Goal: Task Accomplishment & Management: Complete application form

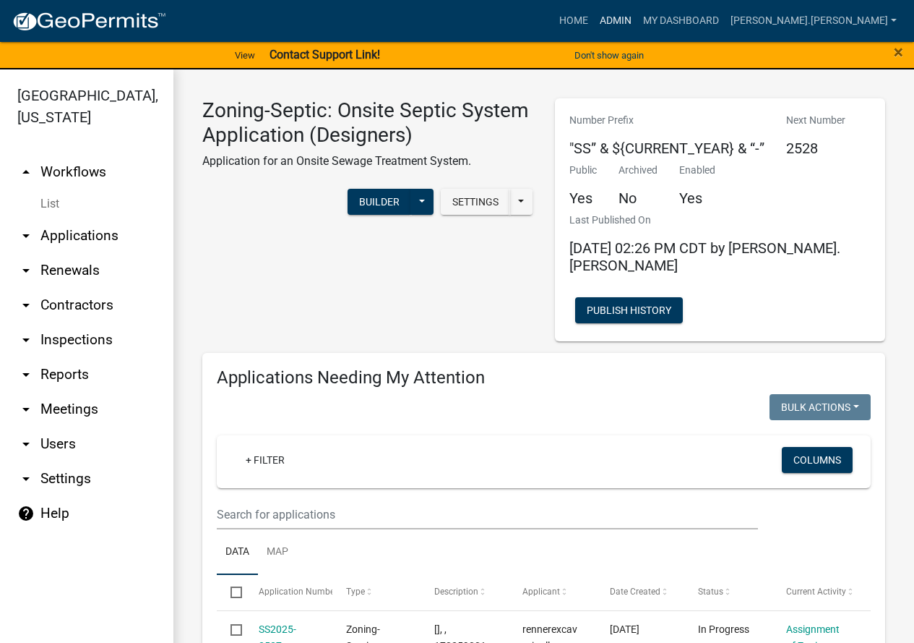
click at [638, 15] on link "Admin" at bounding box center [615, 20] width 43 height 27
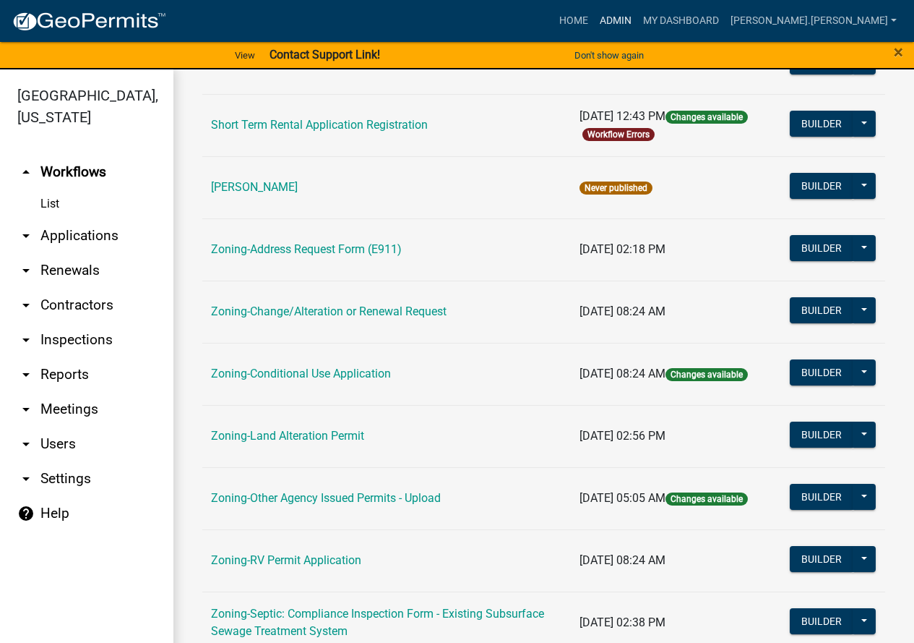
scroll to position [217, 0]
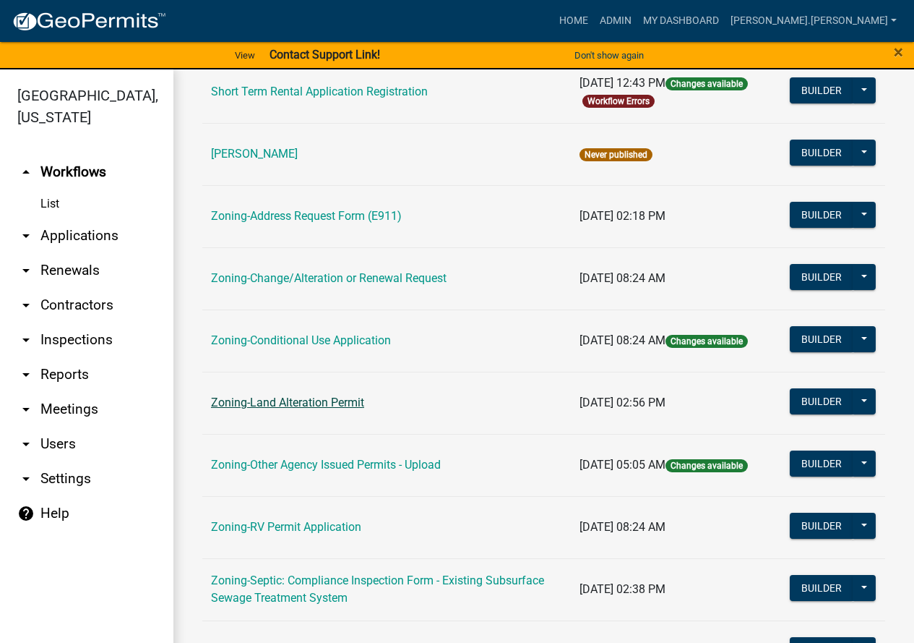
click at [320, 402] on link "Zoning-Land Alteration Permit" at bounding box center [287, 402] width 153 height 14
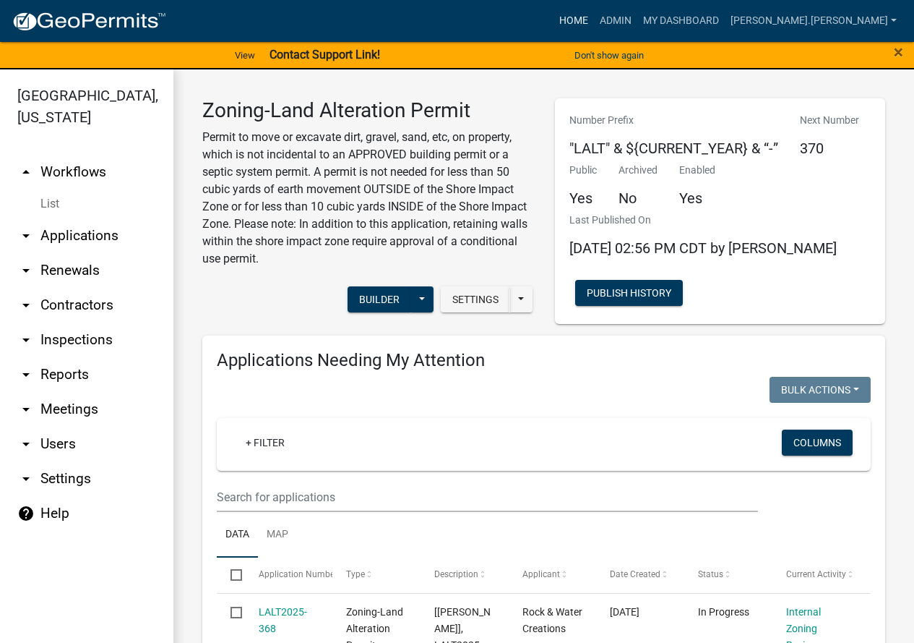
click at [594, 18] on link "Home" at bounding box center [574, 20] width 40 height 27
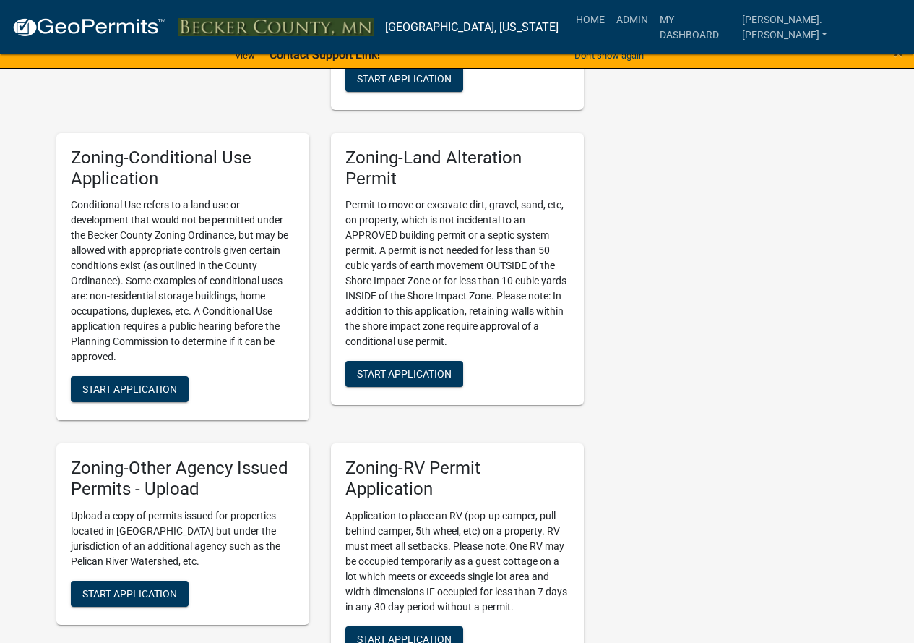
scroll to position [1012, 0]
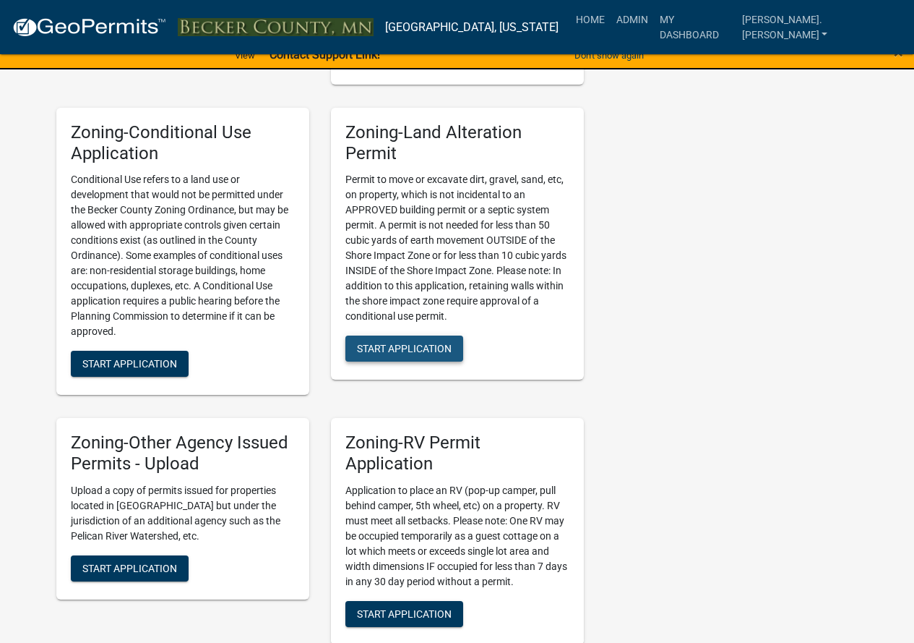
drag, startPoint x: 408, startPoint y: 348, endPoint x: 489, endPoint y: 434, distance: 117.6
click at [408, 349] on span "Start Application" at bounding box center [404, 349] width 95 height 12
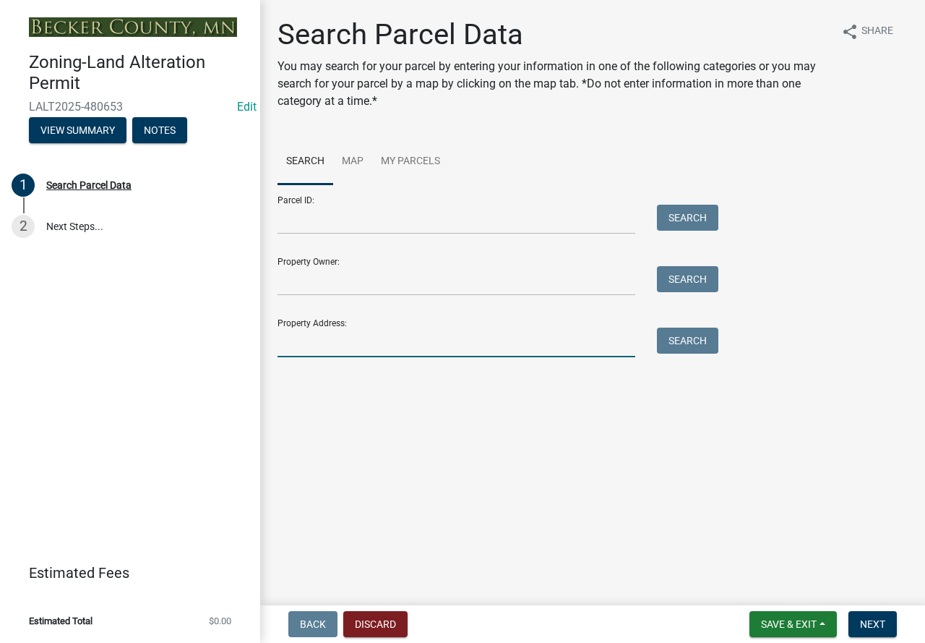
drag, startPoint x: 411, startPoint y: 330, endPoint x: 408, endPoint y: 351, distance: 21.2
click at [408, 349] on input "Property Address:" at bounding box center [457, 342] width 358 height 30
click at [437, 220] on input "Parcel ID:" at bounding box center [457, 220] width 358 height 30
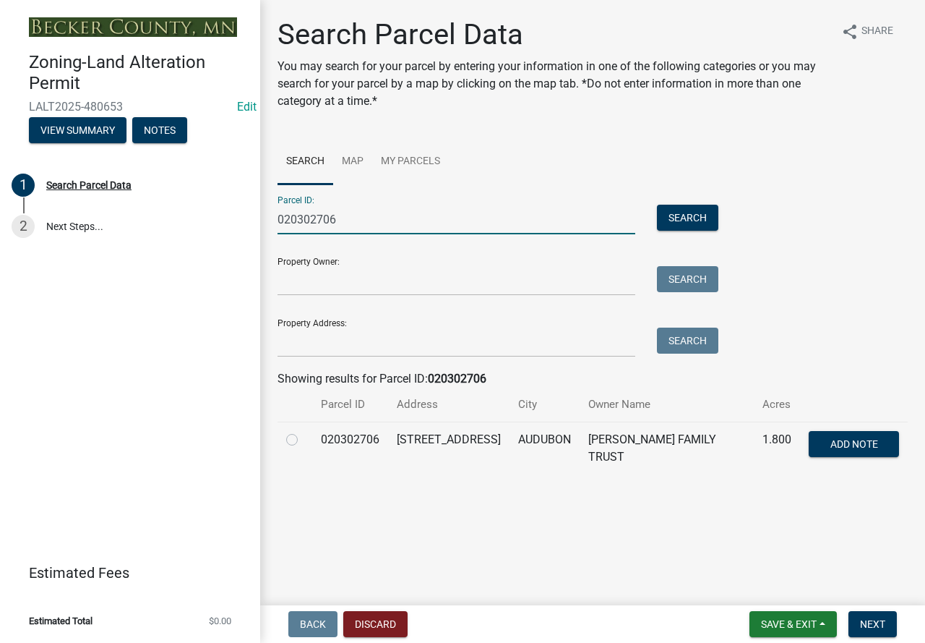
type input "020302706"
click at [304, 431] on label at bounding box center [304, 431] width 0 height 0
click at [304, 440] on input "radio" at bounding box center [308, 435] width 9 height 9
radio input "true"
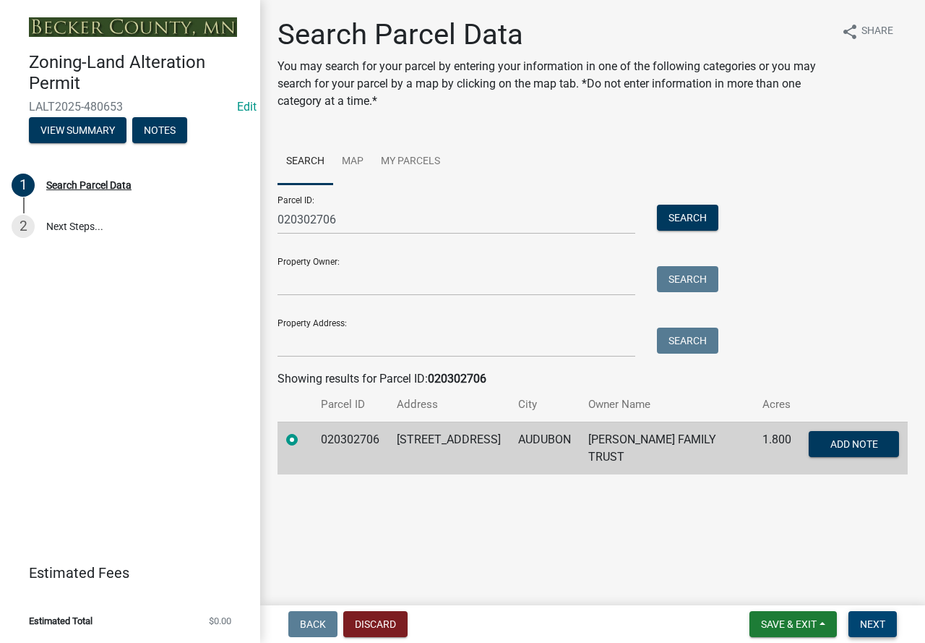
click at [882, 625] on span "Next" at bounding box center [872, 624] width 25 height 12
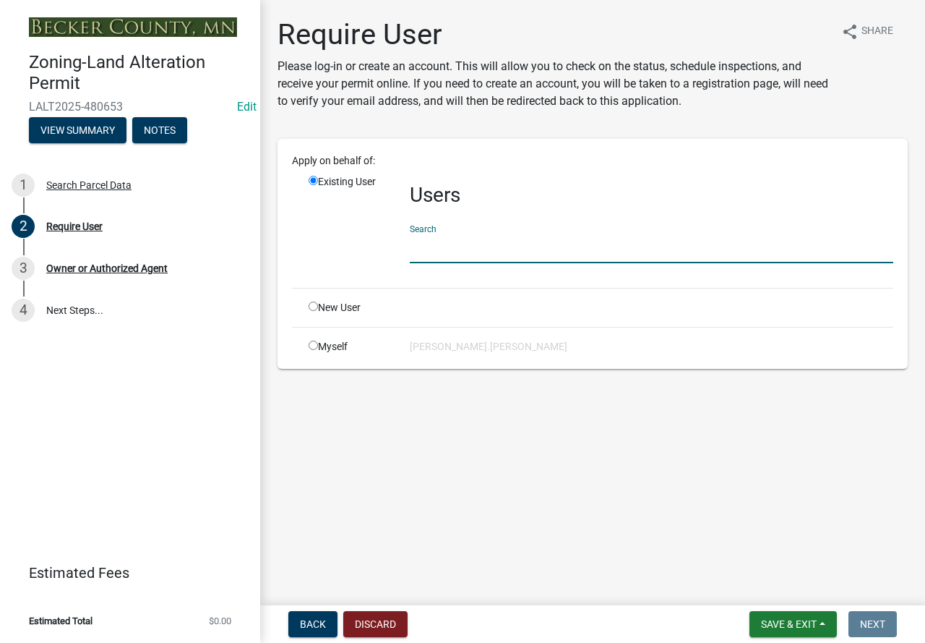
click at [483, 249] on input "text" at bounding box center [652, 248] width 484 height 30
type input "touchofeden"
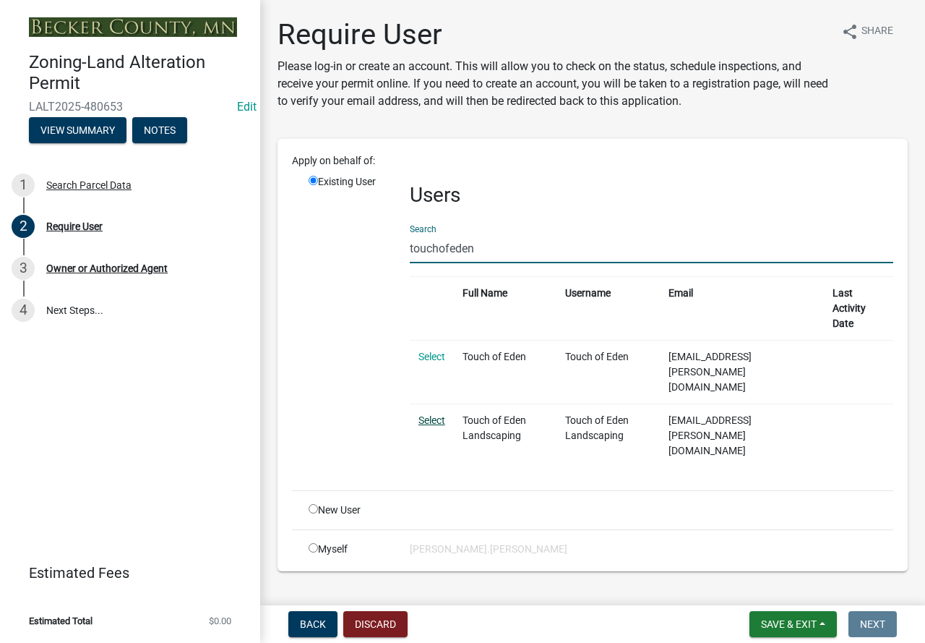
click at [434, 414] on link "Select" at bounding box center [432, 420] width 27 height 12
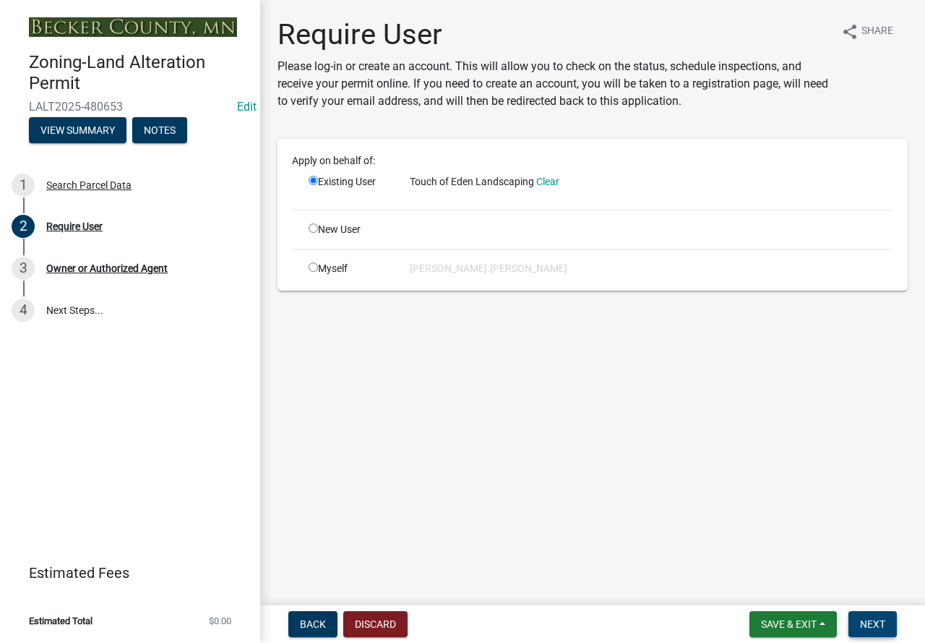
click at [865, 628] on span "Next" at bounding box center [872, 624] width 25 height 12
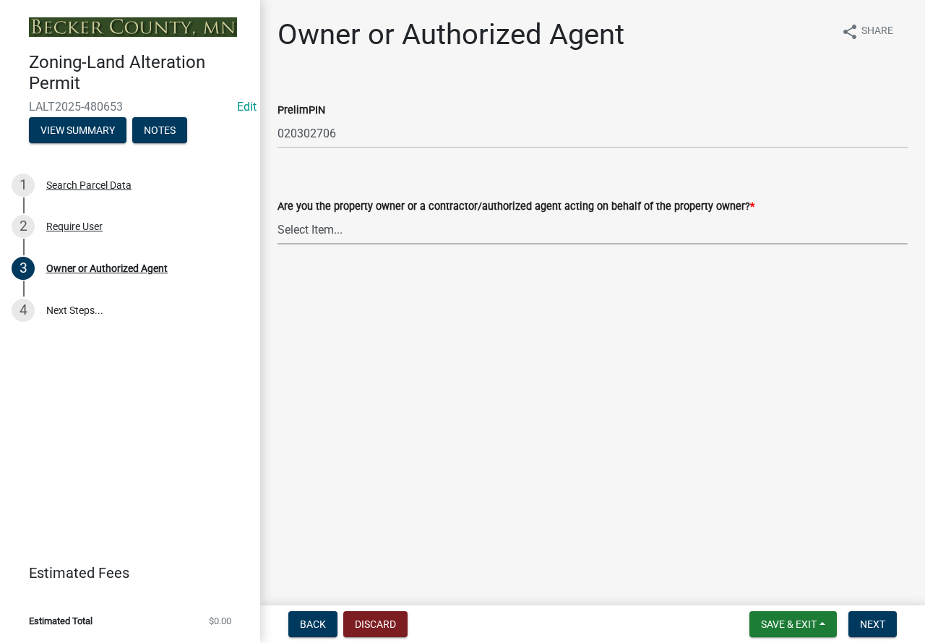
click at [315, 233] on select "Select Item... Property Owner Authorized Agent" at bounding box center [593, 230] width 630 height 30
click at [278, 215] on select "Select Item... Property Owner Authorized Agent" at bounding box center [593, 230] width 630 height 30
select select "4efd353e-d323-410a-8a7d-c8ce5c92be7a"
click at [866, 612] on button "Next" at bounding box center [873, 624] width 48 height 26
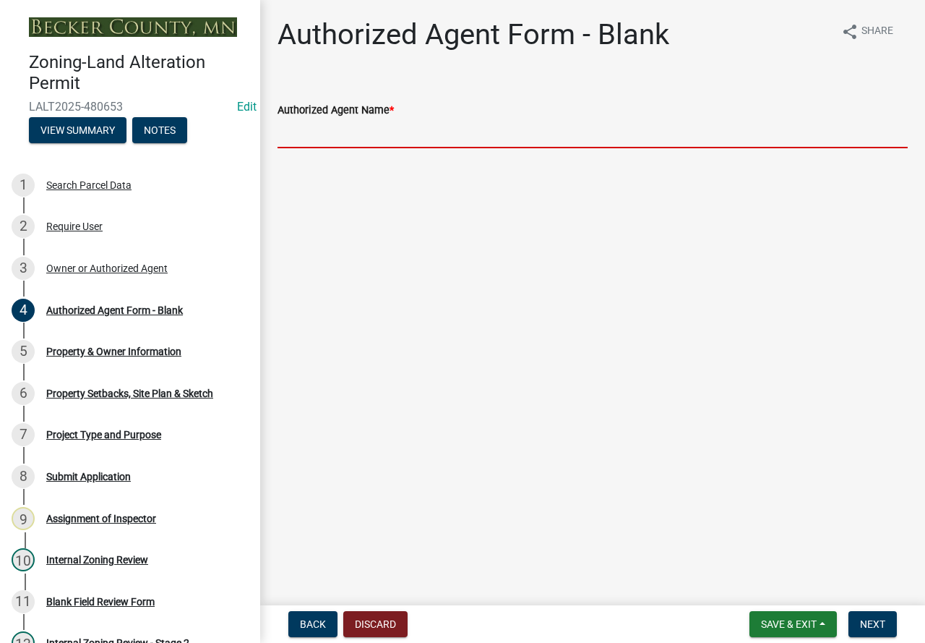
click at [343, 138] on input "Authorized Agent Name *" at bounding box center [593, 134] width 630 height 30
type input "[PERSON_NAME] [PHONE_NUMBER]"
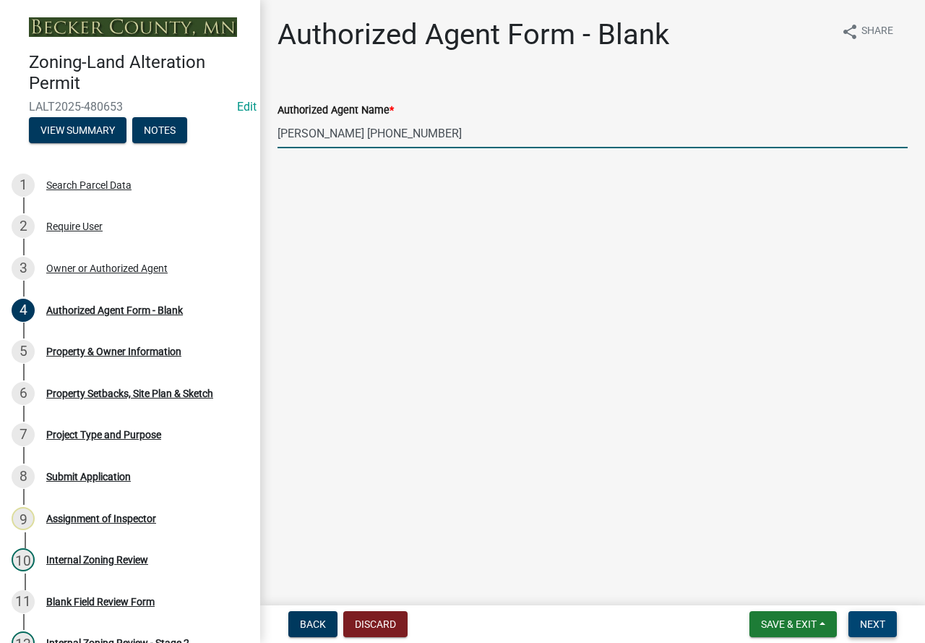
click at [862, 618] on span "Next" at bounding box center [872, 624] width 25 height 12
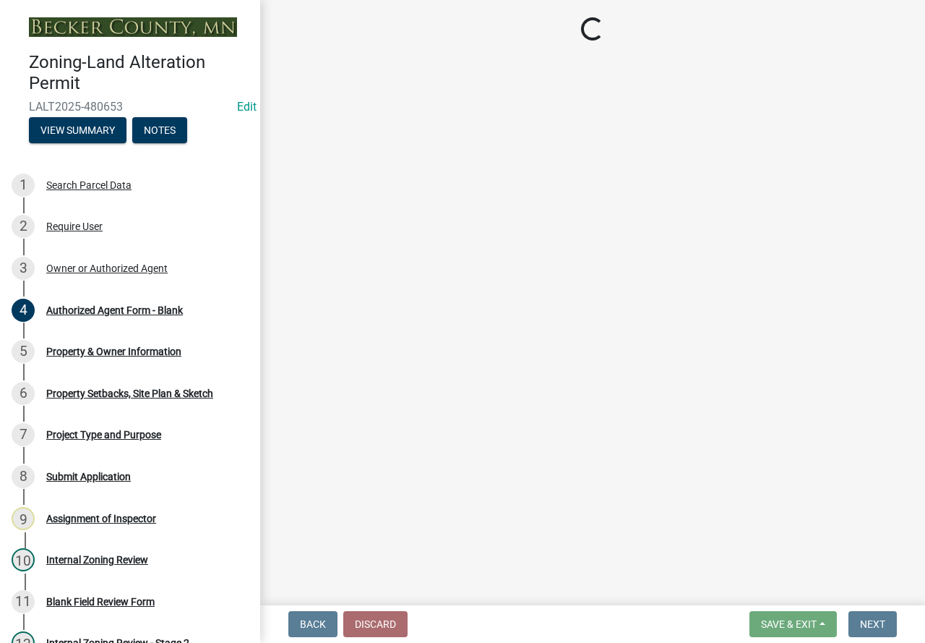
select select "99795d31-243a-4b7b-b8d0-6bd1dae0ac40"
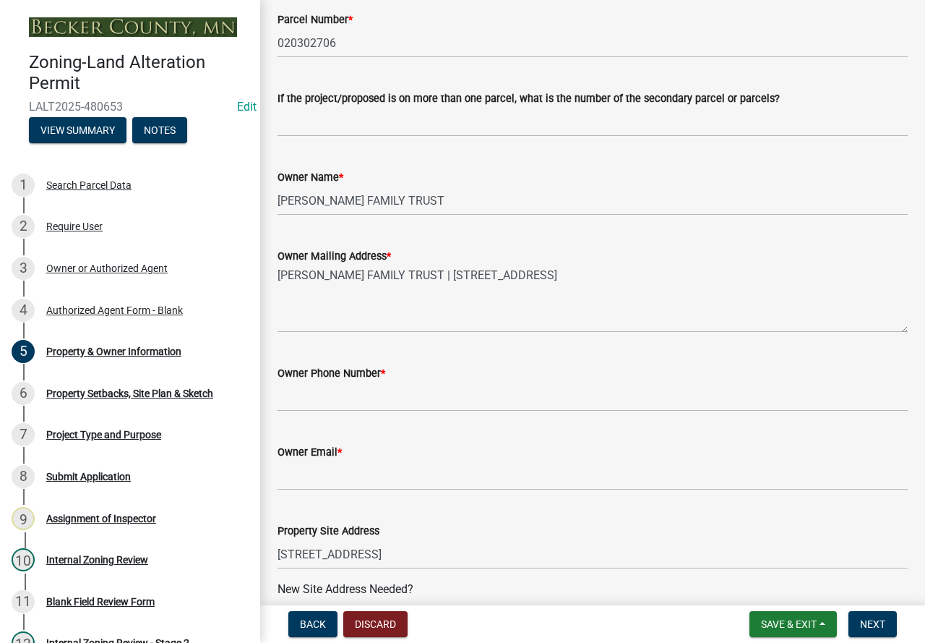
scroll to position [217, 0]
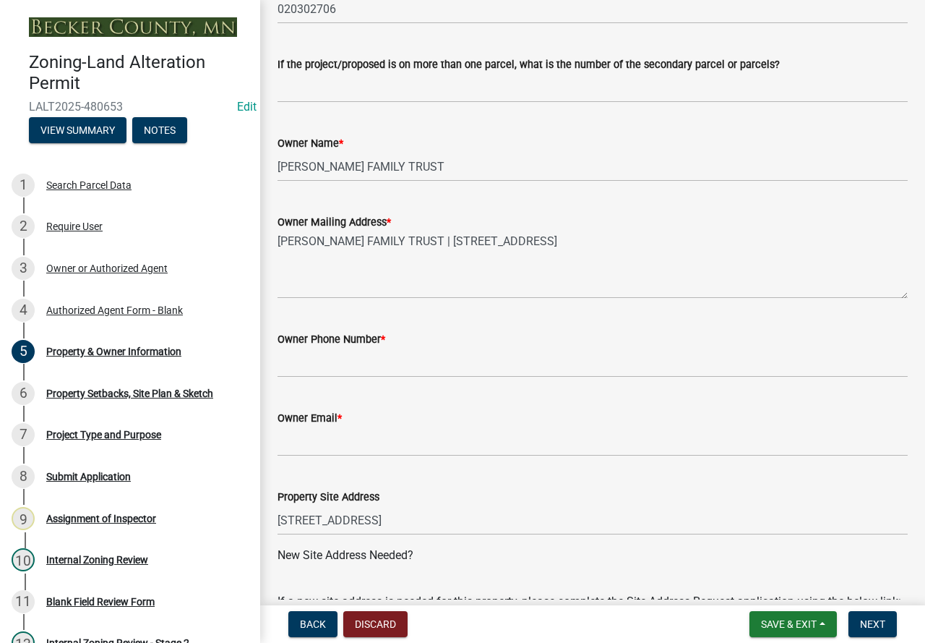
click at [327, 346] on div "Owner Phone Number *" at bounding box center [593, 338] width 630 height 17
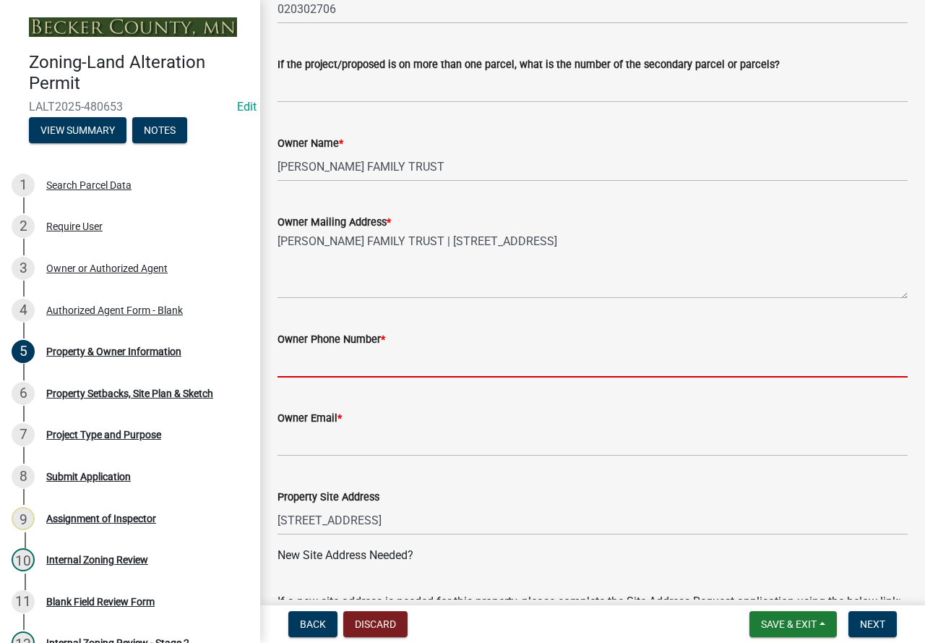
click at [329, 367] on input "Owner Phone Number *" at bounding box center [593, 363] width 630 height 30
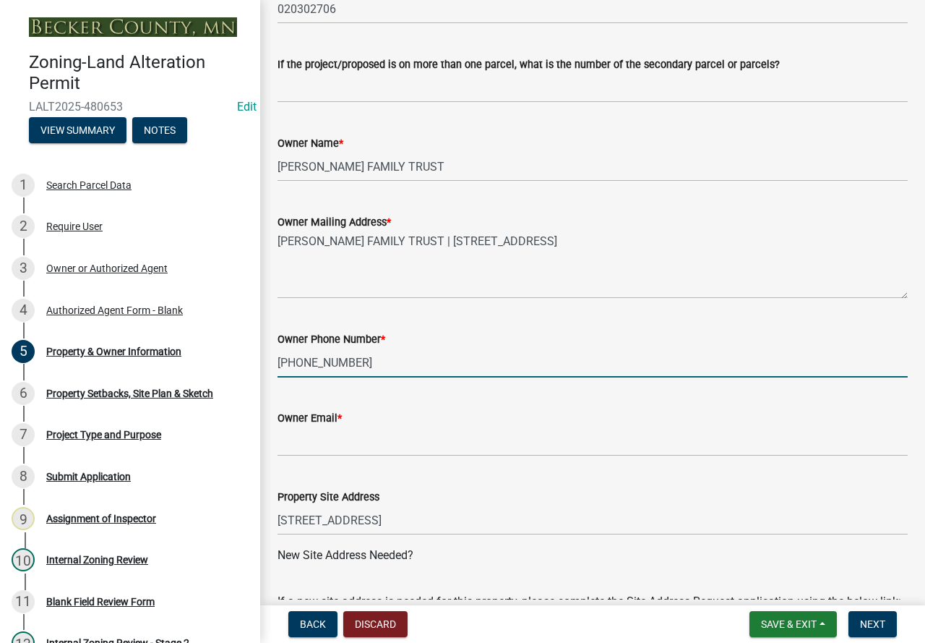
type input "[PHONE_NUMBER]"
click at [343, 446] on input "Owner Email *" at bounding box center [593, 442] width 630 height 30
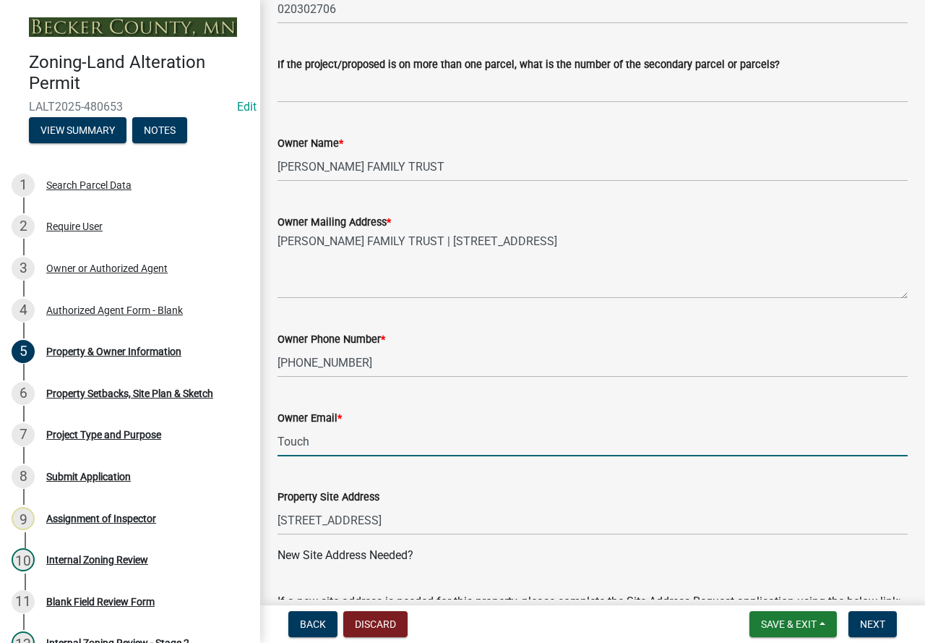
type input "[EMAIL_ADDRESS][PERSON_NAME][DOMAIN_NAME]"
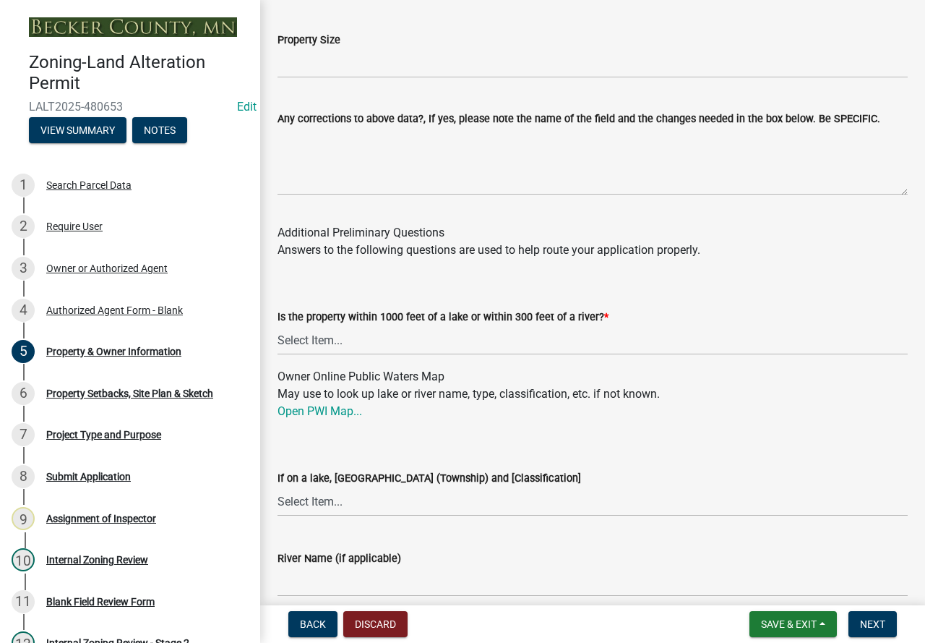
scroll to position [1446, 0]
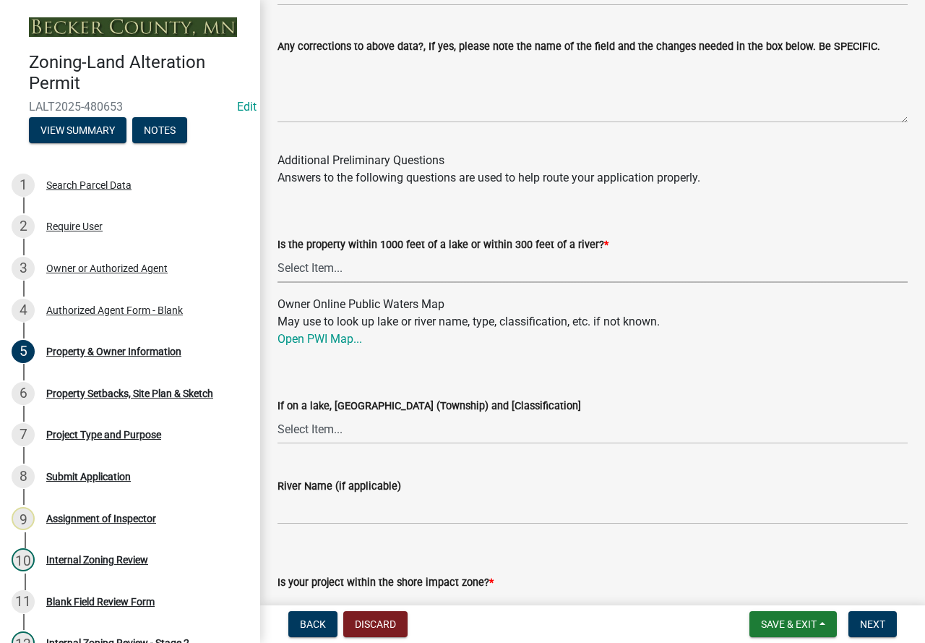
click at [327, 283] on select "Select Item... Yes No" at bounding box center [593, 268] width 630 height 30
click at [278, 270] on select "Select Item... Yes No" at bounding box center [593, 268] width 630 height 30
select select "d4d80fd2-4592-4b42-b162-92c6ae87a66c"
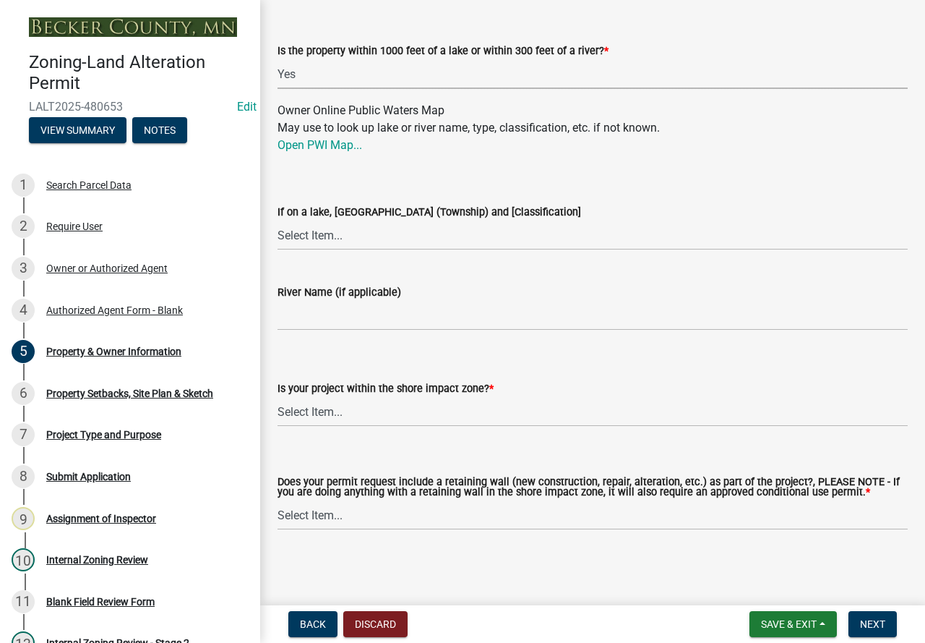
scroll to position [1658, 0]
click at [338, 407] on select "Select Item... No: I am outside of the shore impact zone for a lake or river. Y…" at bounding box center [593, 412] width 630 height 30
click at [278, 397] on select "Select Item... No: I am outside of the shore impact zone for a lake or river. Y…" at bounding box center [593, 412] width 630 height 30
select select "6573e6a6-080b-4972-8b75-e5954742db34"
click at [301, 510] on select "Select Item... Yes No" at bounding box center [593, 515] width 630 height 30
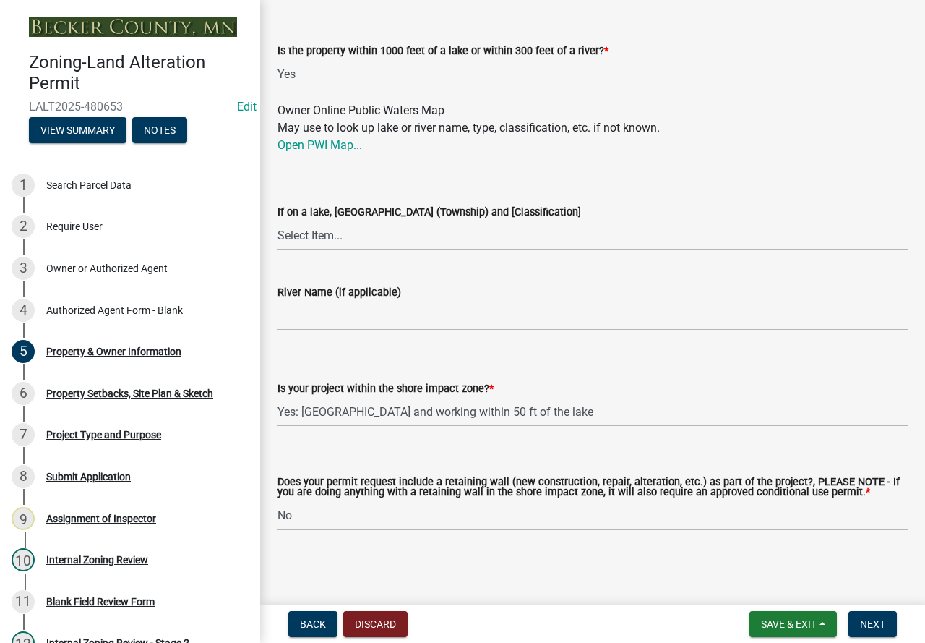
click at [278, 500] on select "Select Item... Yes No" at bounding box center [593, 515] width 630 height 30
select select "c1c19f9b-ed98-4a80-b19c-b5d7b660d61e"
click at [870, 624] on span "Next" at bounding box center [872, 624] width 25 height 12
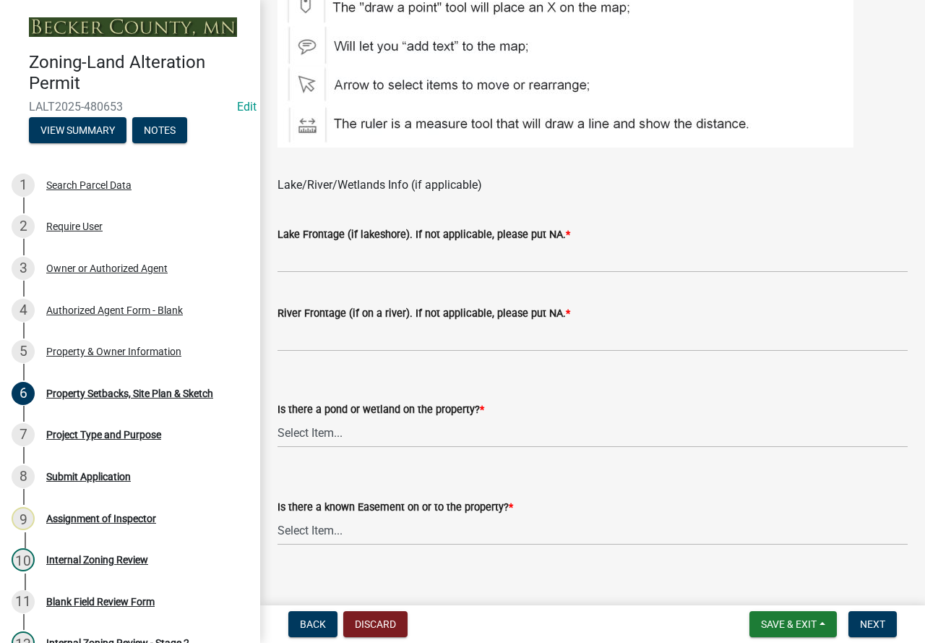
scroll to position [905, 0]
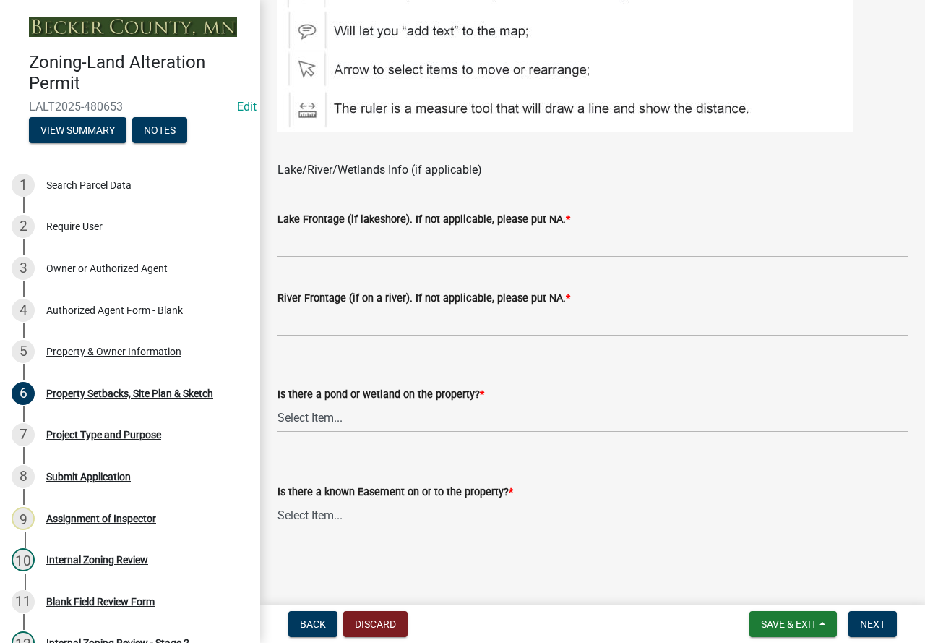
click at [314, 225] on label "Lake Frontage (if lakeshore). If not applicable, please put NA. *" at bounding box center [424, 220] width 293 height 10
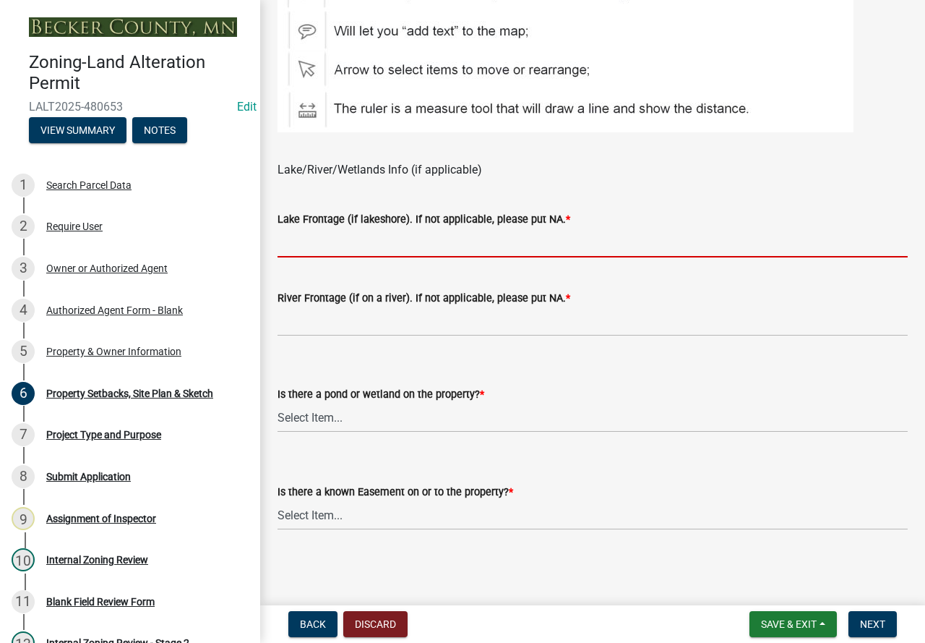
click at [314, 228] on input "Lake Frontage (if lakeshore). If not applicable, please put NA. *" at bounding box center [593, 243] width 630 height 30
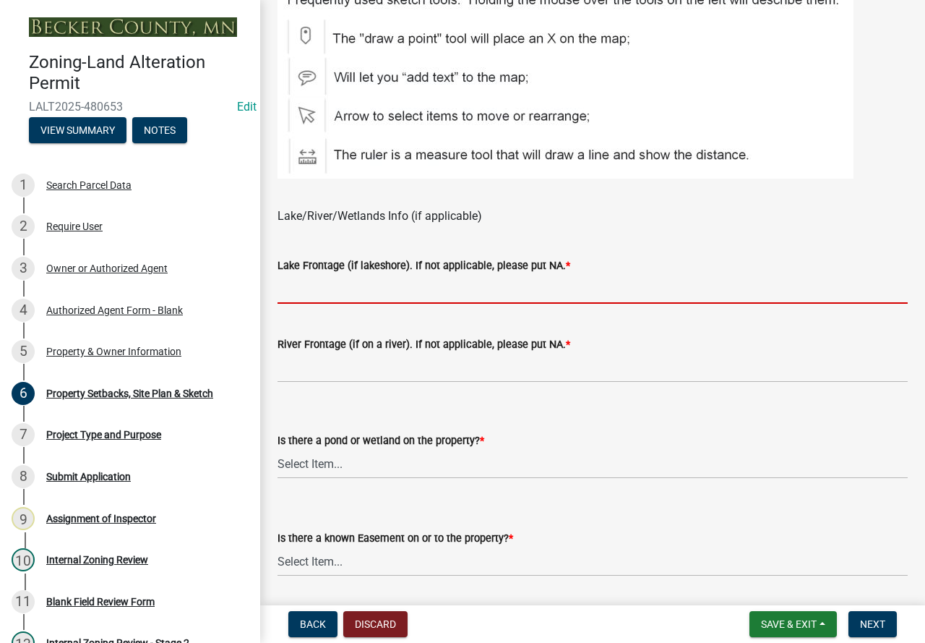
scroll to position [833, 0]
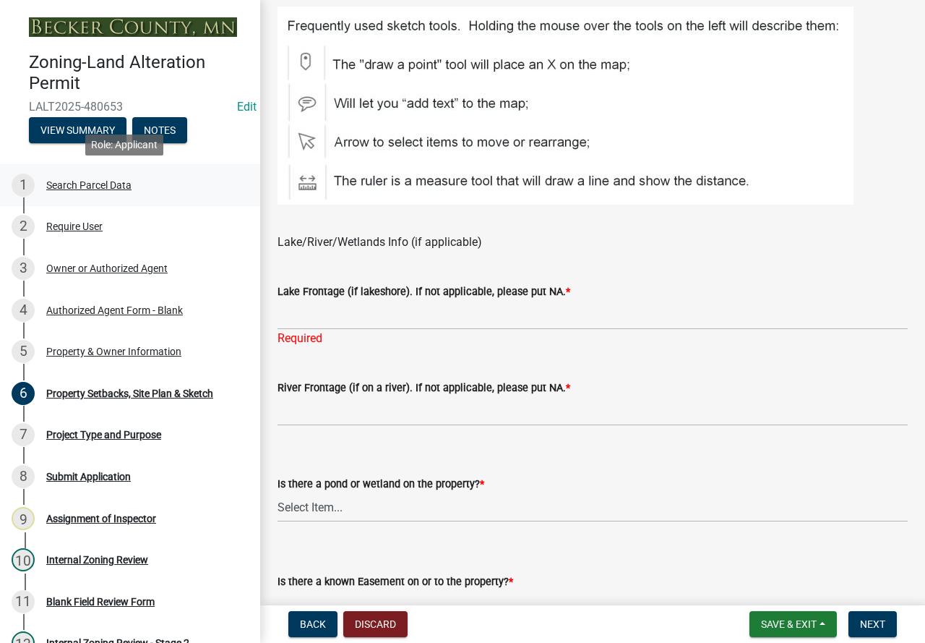
click at [84, 180] on div "Search Parcel Data" at bounding box center [88, 185] width 85 height 10
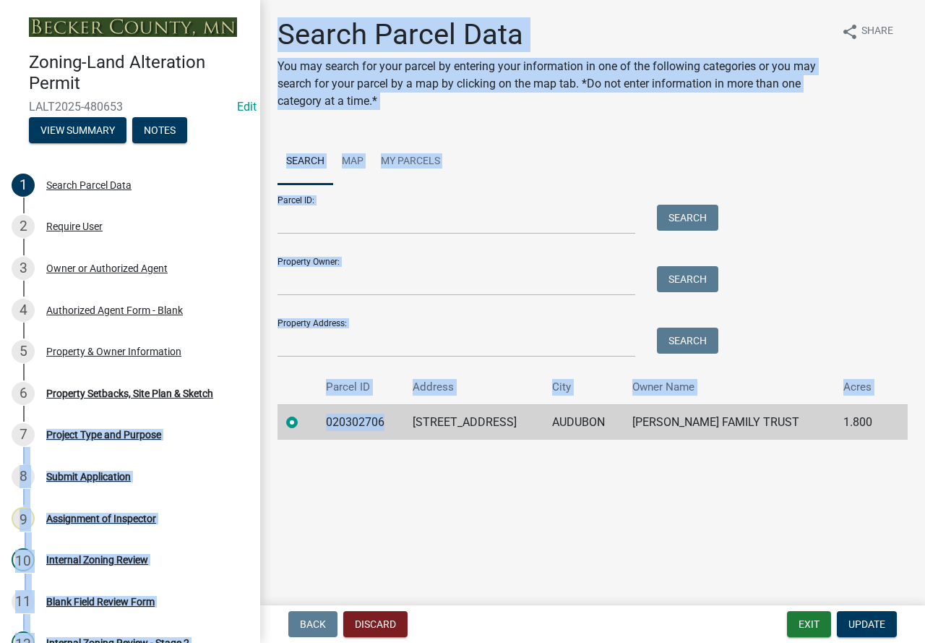
drag, startPoint x: 390, startPoint y: 421, endPoint x: 259, endPoint y: 422, distance: 130.8
click at [259, 422] on div "Zoning-Land Alteration Permit LALT2025-480653 Edit View Summary Notes 1 Search …" at bounding box center [462, 321] width 925 height 643
drag, startPoint x: 331, startPoint y: 486, endPoint x: 357, endPoint y: 443, distance: 50.0
click at [330, 486] on main "Search Parcel Data You may search for your parcel by entering your information …" at bounding box center [592, 299] width 665 height 599
drag, startPoint x: 324, startPoint y: 500, endPoint x: 307, endPoint y: 518, distance: 25.1
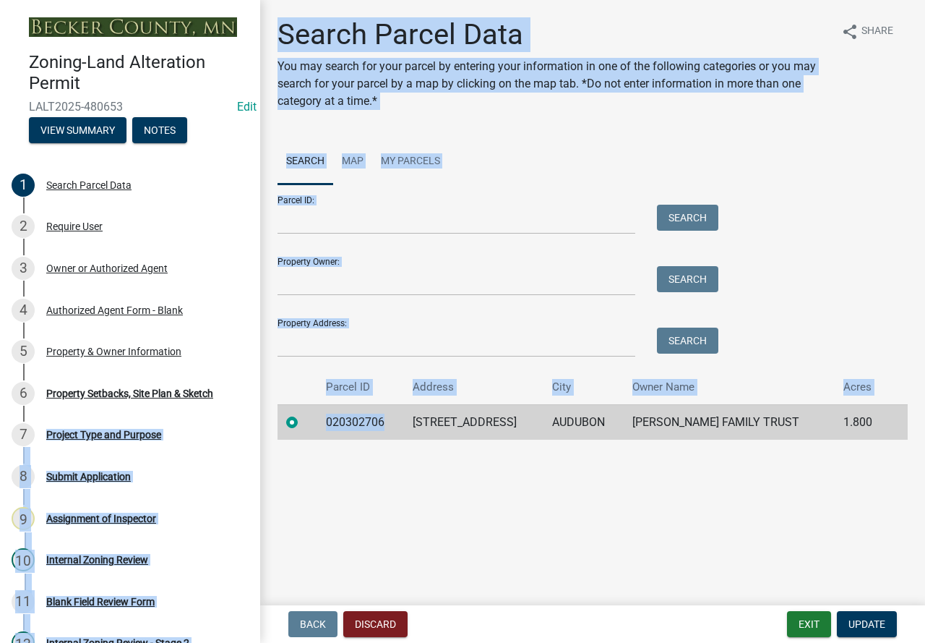
click at [302, 528] on main "Search Parcel Data You may search for your parcel by entering your information …" at bounding box center [592, 299] width 665 height 599
click at [398, 435] on td "020302706" at bounding box center [360, 421] width 87 height 35
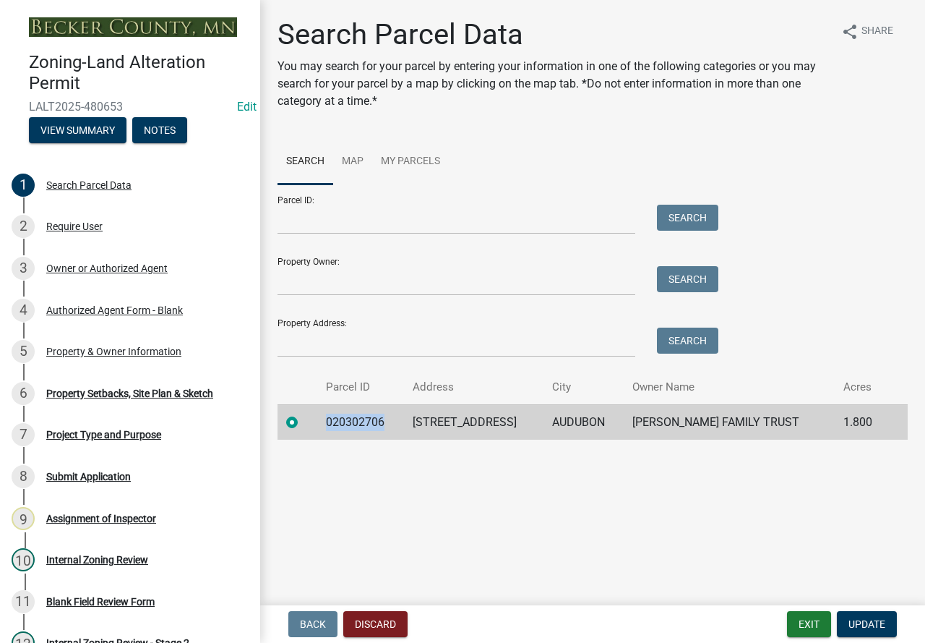
drag, startPoint x: 398, startPoint y: 419, endPoint x: 329, endPoint y: 414, distance: 68.9
click at [330, 413] on td "020302706" at bounding box center [360, 421] width 87 height 35
copy td "020302706"
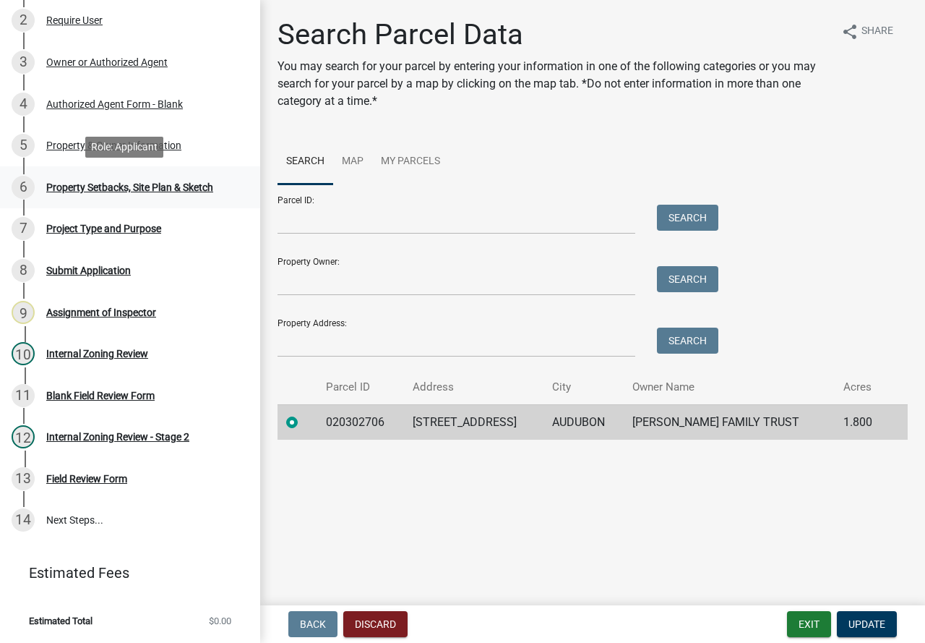
click at [144, 179] on div "6 Property Setbacks, Site Plan & Sketch" at bounding box center [125, 187] width 226 height 23
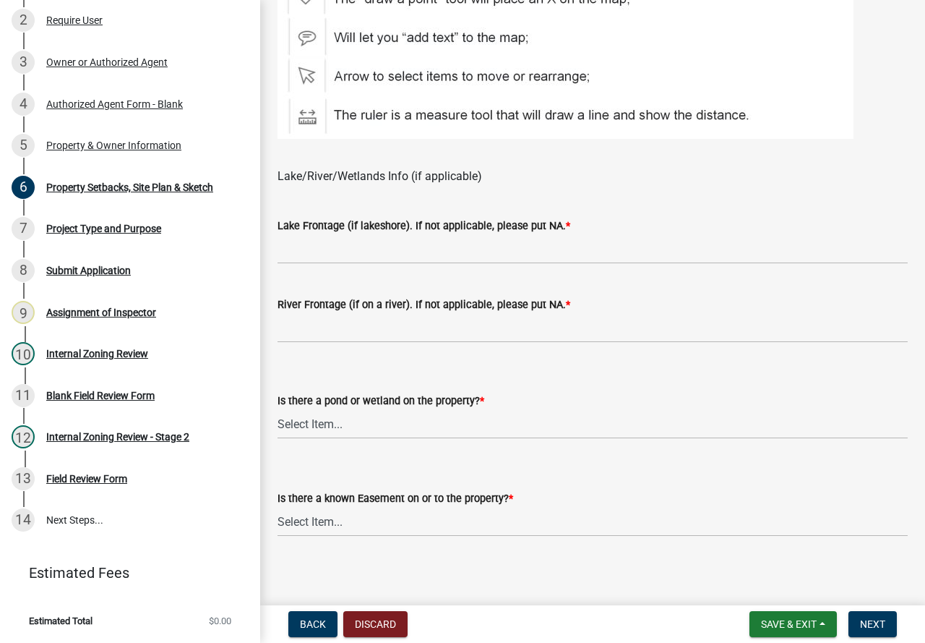
scroll to position [905, 0]
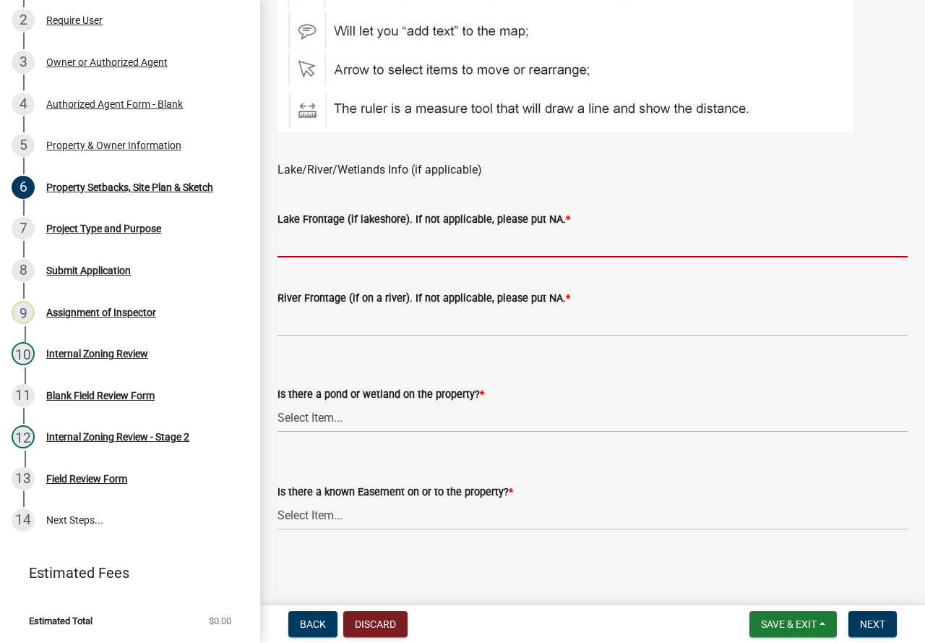
click at [331, 249] on input "Lake Frontage (if lakeshore). If not applicable, please put NA. *" at bounding box center [593, 243] width 630 height 30
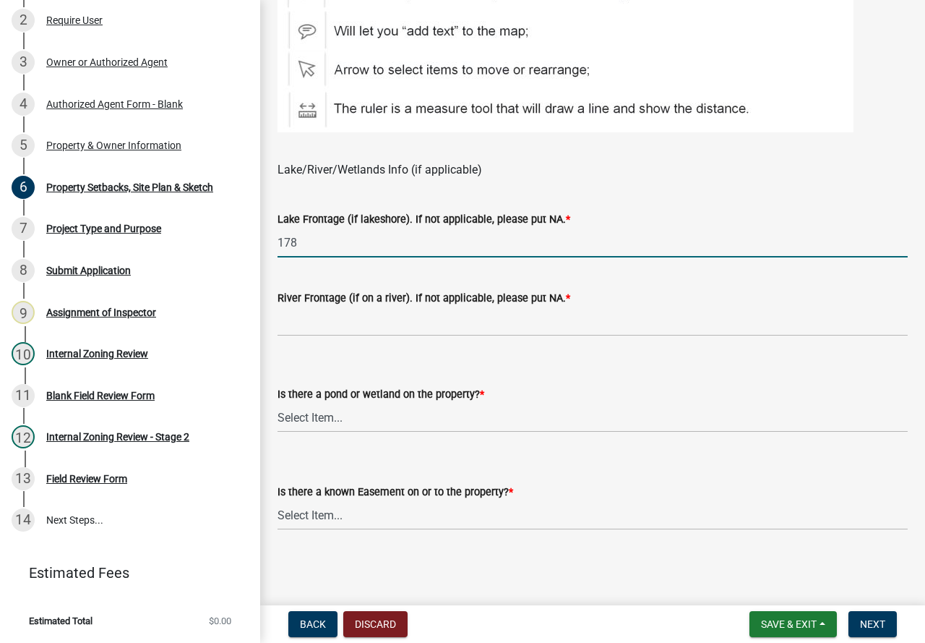
type input "178"
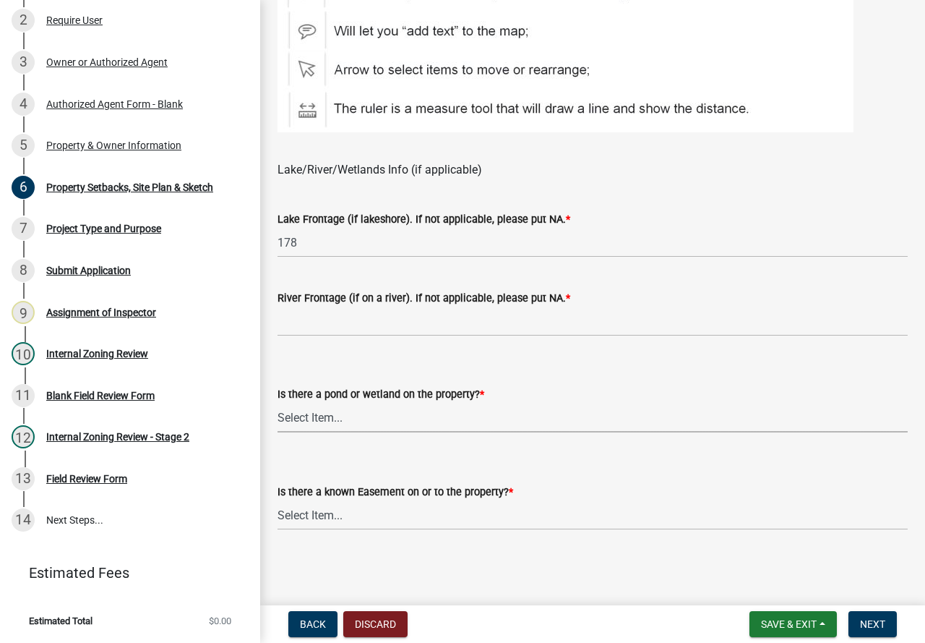
click at [307, 419] on select "Select Item... Yes No" at bounding box center [593, 418] width 630 height 30
click at [278, 403] on select "Select Item... Yes No" at bounding box center [593, 418] width 630 height 30
select select "023fca83-4df2-42b9-94ed-3498437255e1"
click at [341, 513] on select "Select Item... Yes No" at bounding box center [593, 515] width 630 height 30
click at [278, 500] on select "Select Item... Yes No" at bounding box center [593, 515] width 630 height 30
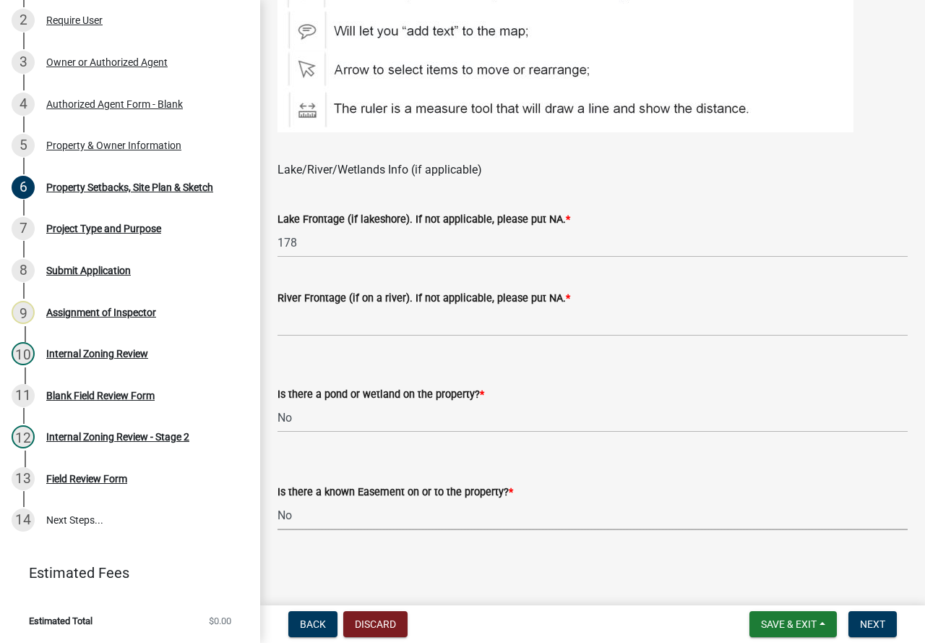
select select "84ece663-5328-4739-b2f5-2b1393f0600c"
click at [875, 624] on span "Next" at bounding box center [872, 624] width 25 height 12
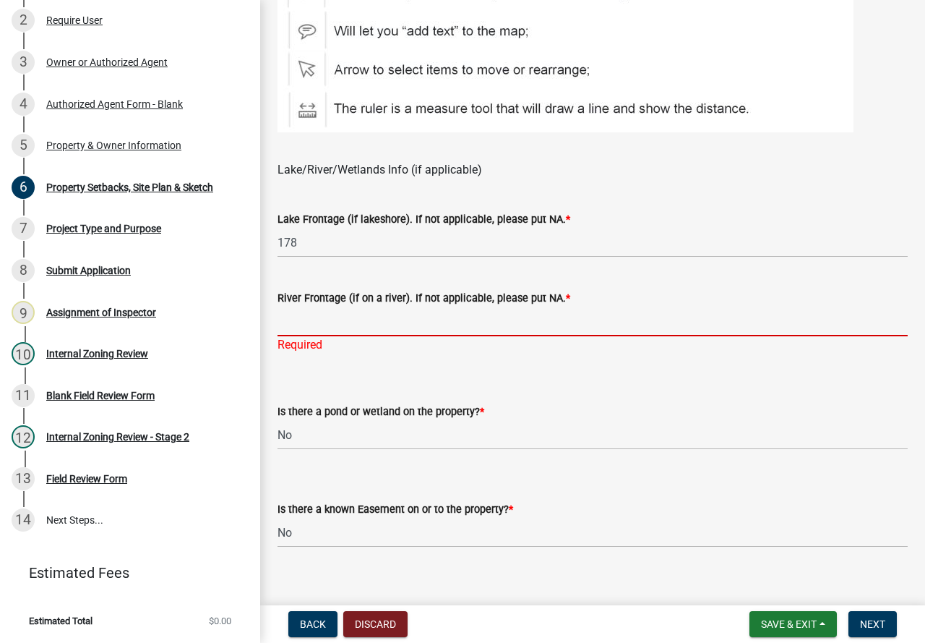
click at [363, 324] on input "River Frontage (if on a river). If not applicable, please put NA. *" at bounding box center [593, 322] width 630 height 30
type input "N/A"
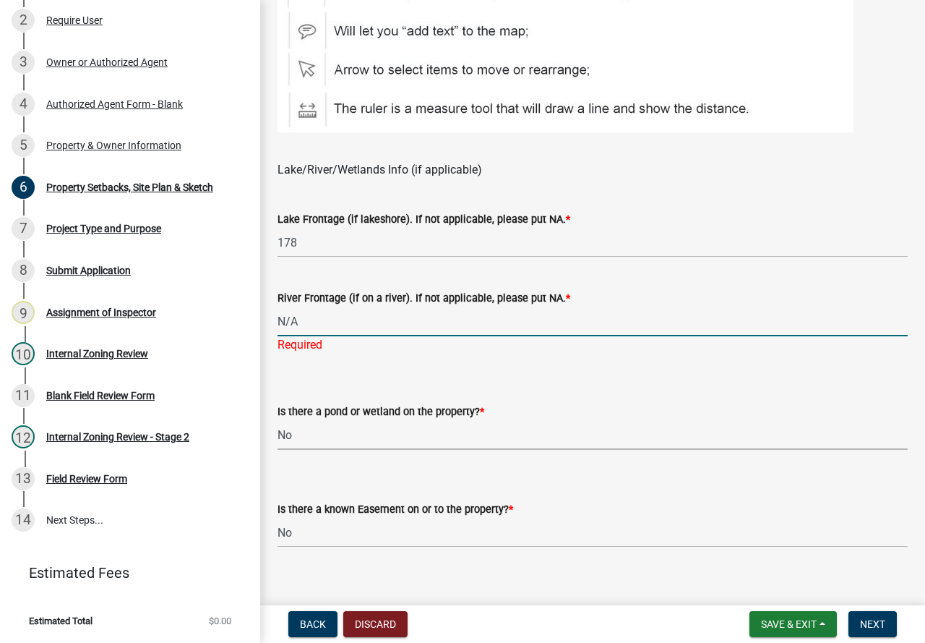
click at [378, 429] on select "Select Item... Yes No" at bounding box center [593, 435] width 630 height 30
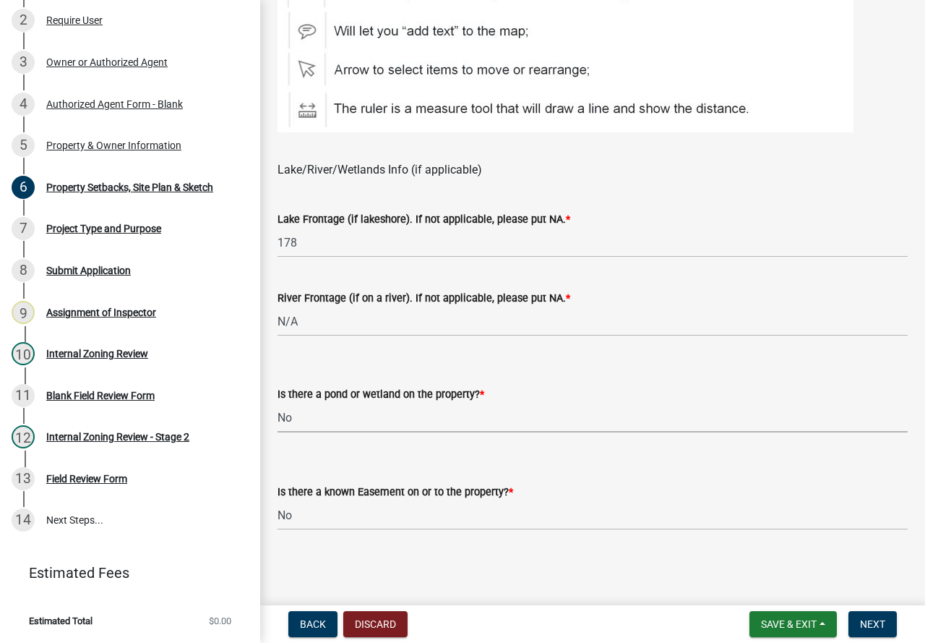
click at [278, 403] on select "Select Item... Yes No" at bounding box center [593, 418] width 630 height 30
click at [875, 620] on span "Next" at bounding box center [872, 624] width 25 height 12
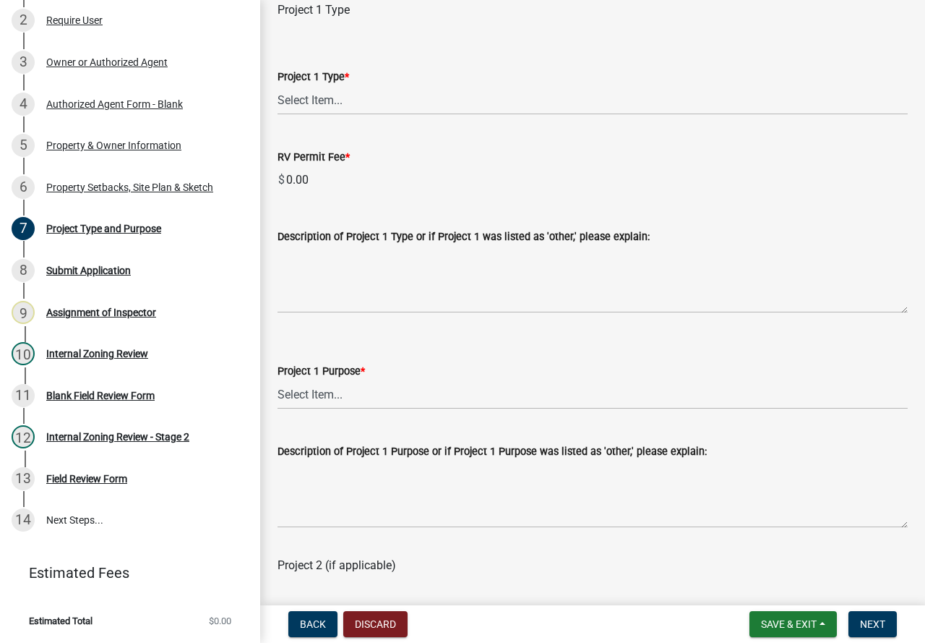
scroll to position [940, 0]
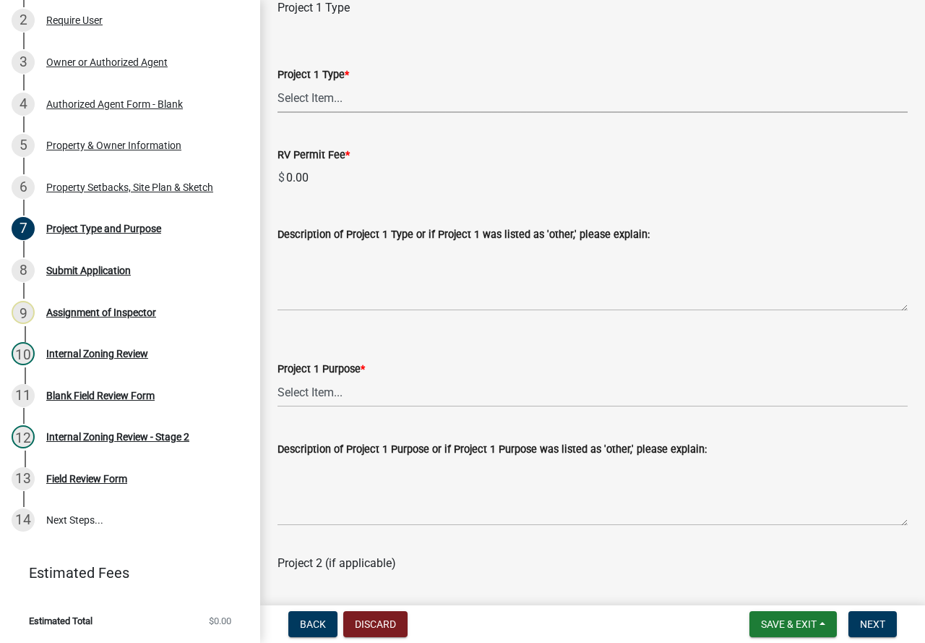
click at [317, 113] on select "Select Item... Beach Sand Blanket (installation, repair, or replacement) Fill O…" at bounding box center [593, 98] width 630 height 30
click at [278, 100] on select "Select Item... Beach Sand Blanket (installation, repair, or replacement) Fill O…" at bounding box center [593, 98] width 630 height 30
select select "b4264a6f-2953-43c7-8ea4-b1fbf8df3fde"
click at [332, 307] on textarea "Description of Project 1 Type or if Project 1 was listed as 'other,' please exp…" at bounding box center [593, 277] width 630 height 68
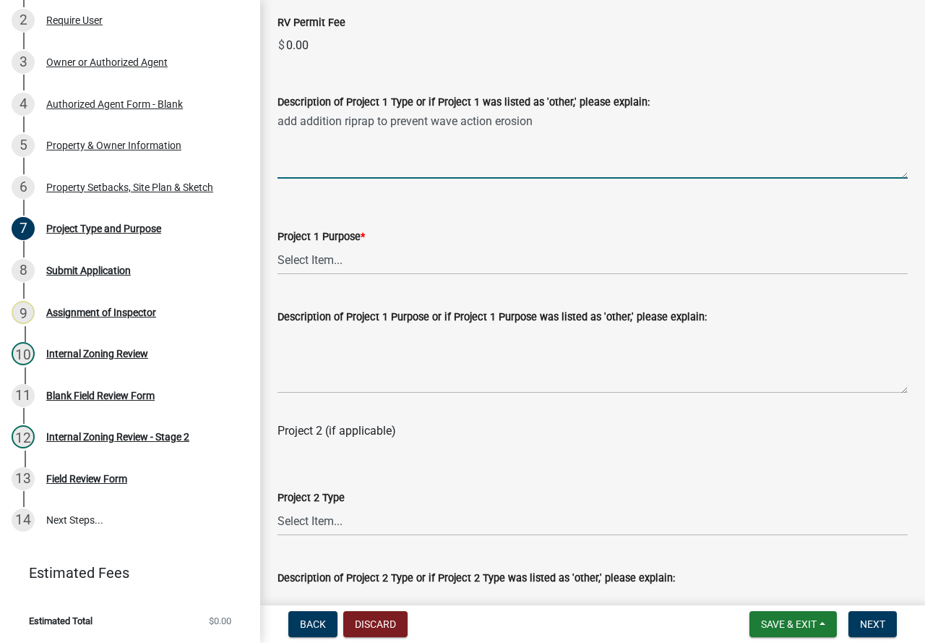
scroll to position [1084, 0]
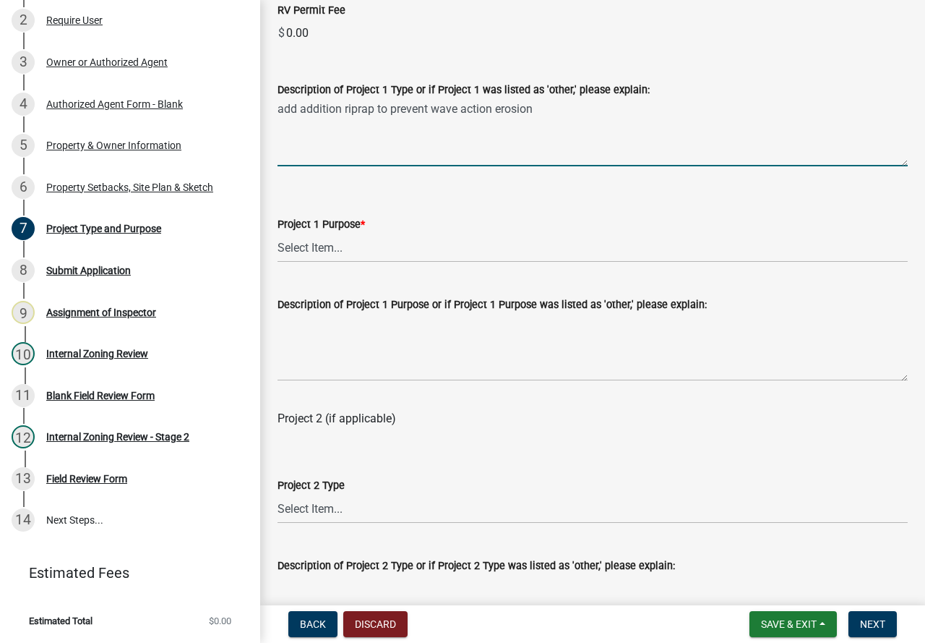
type textarea "add addition riprap to prevent wave action erosion"
click at [305, 262] on select "Select Item... Beach Sand Blanket Clear Land Driveway or Road Elevate Building …" at bounding box center [593, 248] width 630 height 30
click at [434, 484] on wm-data-entity-input-list "Project Guidelines Beach Sand Blanket: The maximum size of the sand is 50 feet …" at bounding box center [593, 407] width 630 height 2821
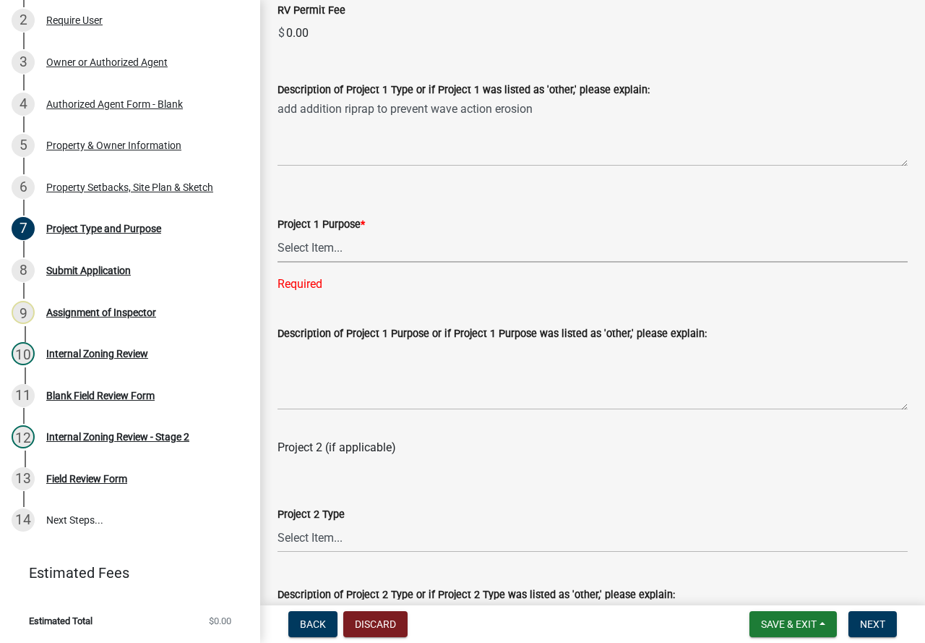
click at [309, 262] on select "Select Item... Beach Sand Blanket Clear Land Driveway or Road Elevate Building …" at bounding box center [593, 248] width 630 height 30
click at [278, 250] on select "Select Item... Beach Sand Blanket Clear Land Driveway or Road Elevate Building …" at bounding box center [593, 248] width 630 height 30
select select "3a854355-afb0-4d06-8940-354536b01f5c"
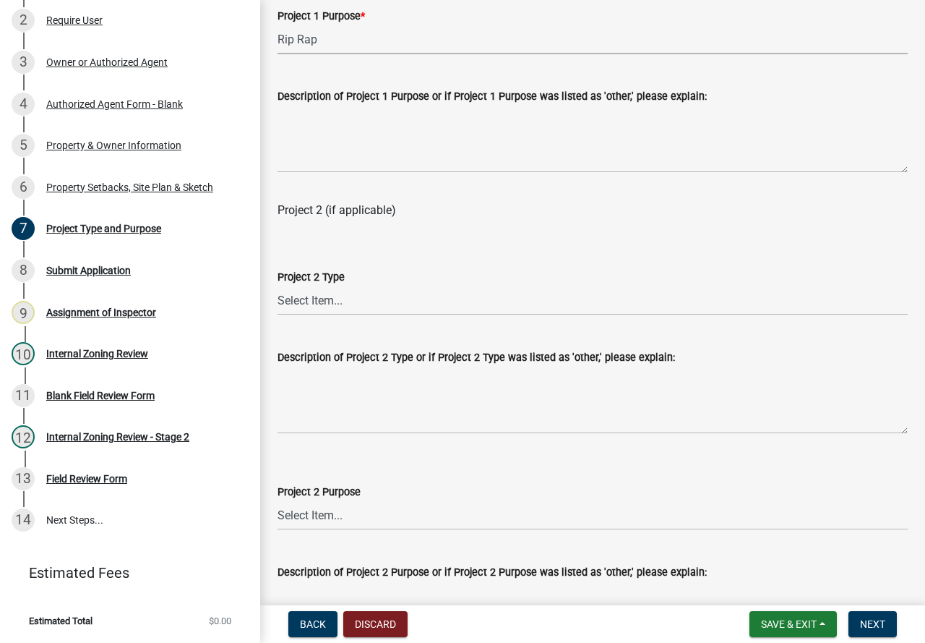
scroll to position [1301, 0]
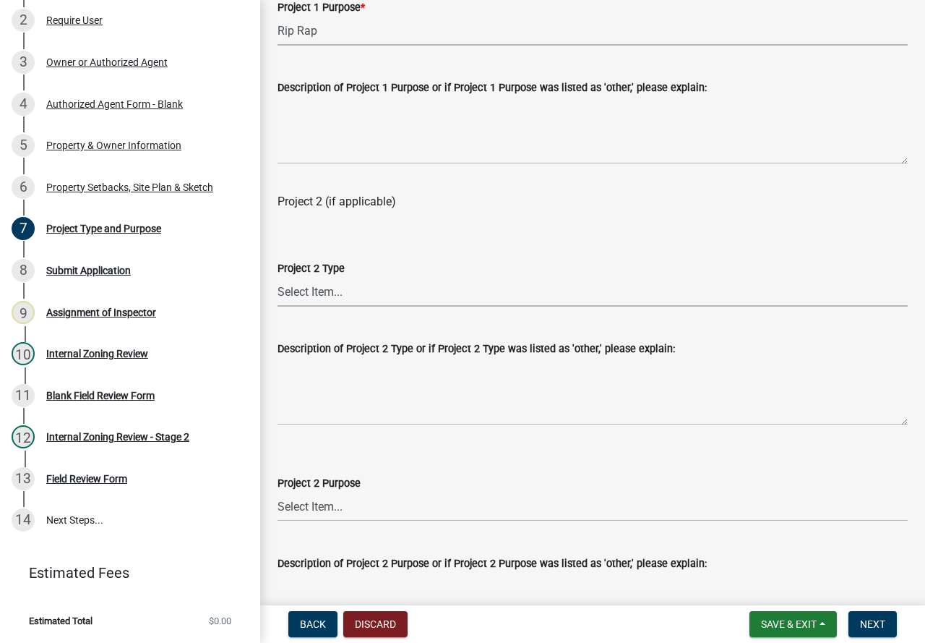
click at [342, 306] on select "Select Item... Beach Sand Blanket (installation, repair, or replacement) Fill O…" at bounding box center [593, 292] width 630 height 30
click at [510, 210] on div "Project 2 (if applicable)" at bounding box center [593, 201] width 630 height 17
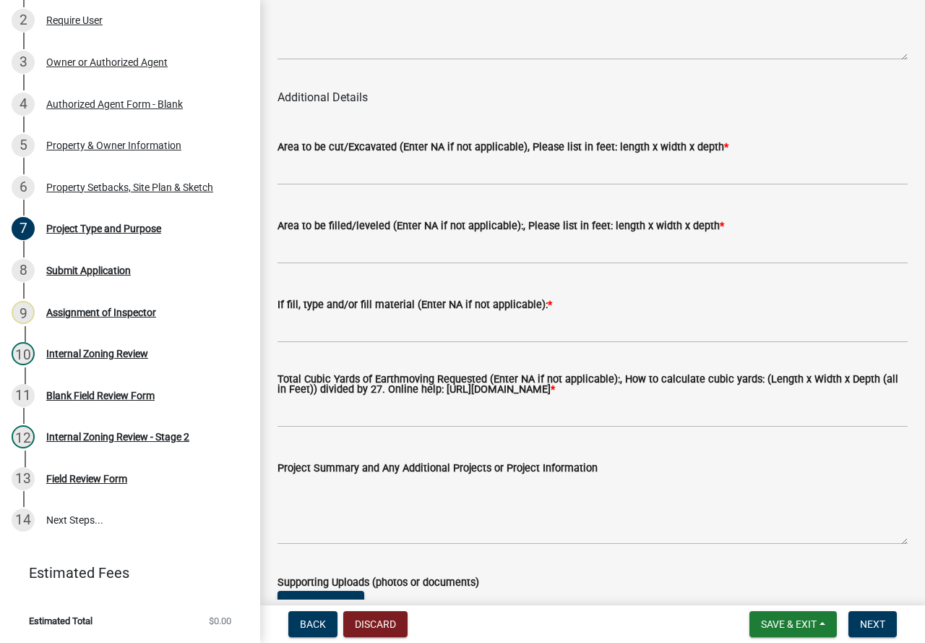
scroll to position [1880, 0]
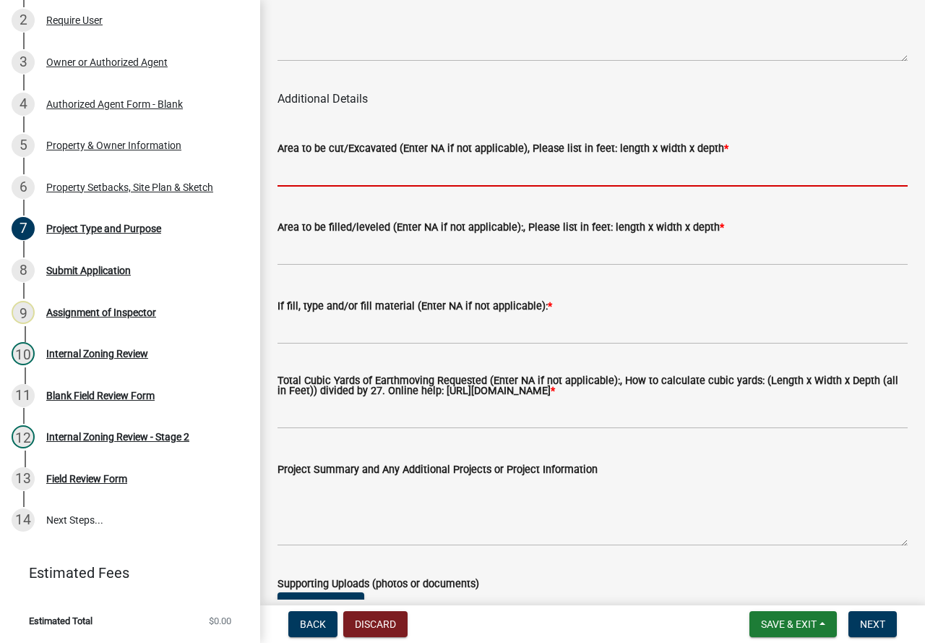
click at [309, 181] on input "Area to be cut/Excavated (Enter NA if not applicable), Please list in feet: len…" at bounding box center [593, 172] width 630 height 30
type input "NA"
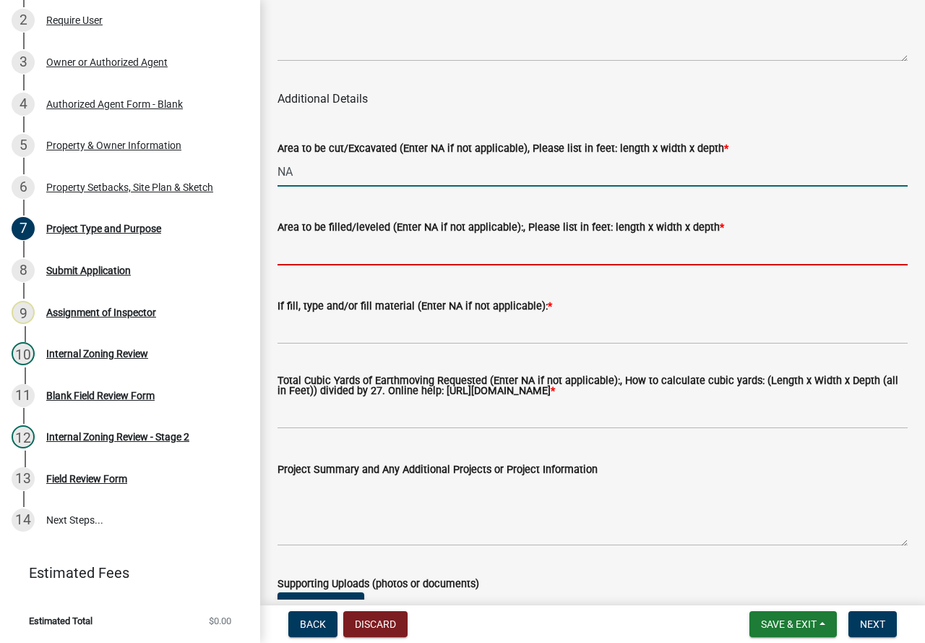
click at [365, 254] on input "Area to be filled/leveled (Enter NA if not applicable):, Please list in feet: l…" at bounding box center [593, 251] width 630 height 30
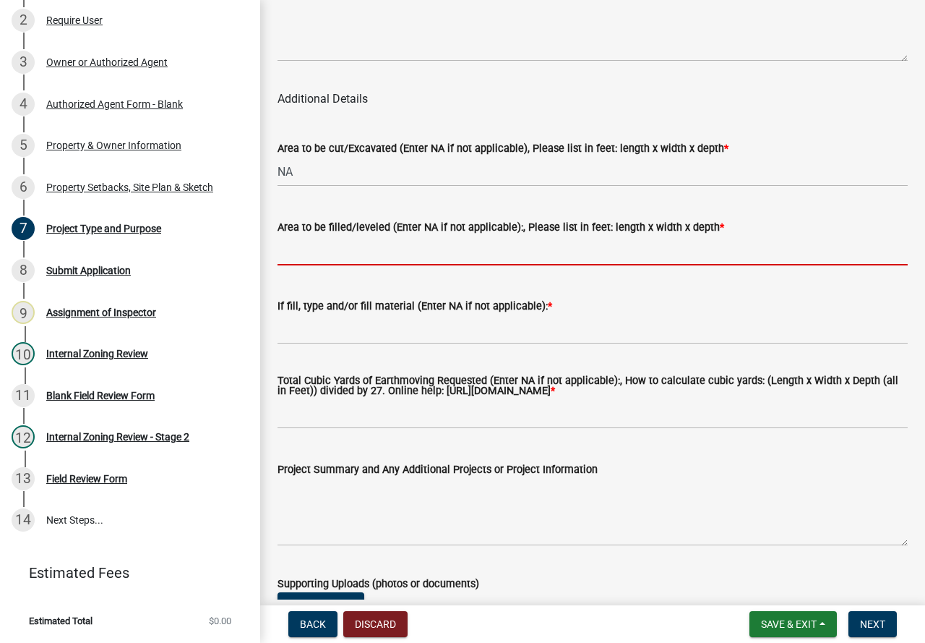
type input "NA"
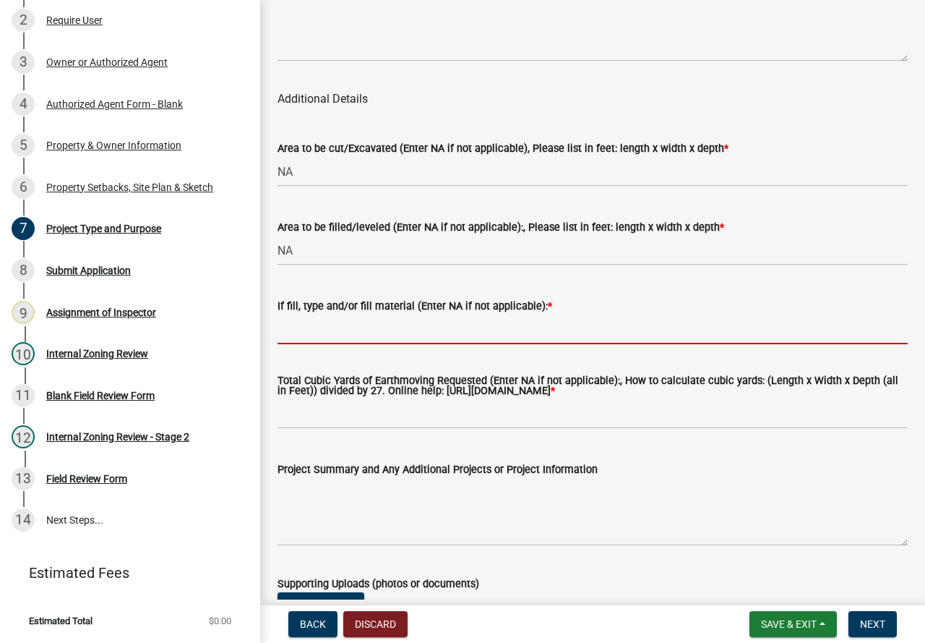
click at [346, 338] on input "If fill, type and/or fill material (Enter NA if not applicable): *" at bounding box center [593, 329] width 630 height 30
type input "Rock"
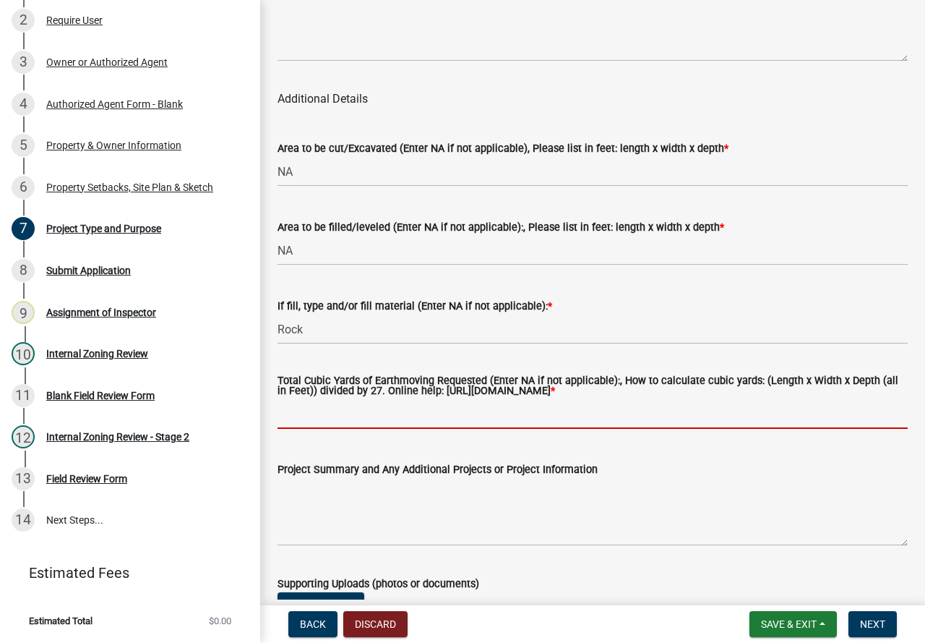
click at [391, 429] on input "Total Cubic Yards of Earthmoving Requested (Enter NA if not applicable):, How t…" at bounding box center [593, 414] width 630 height 30
type input "20 +/-"
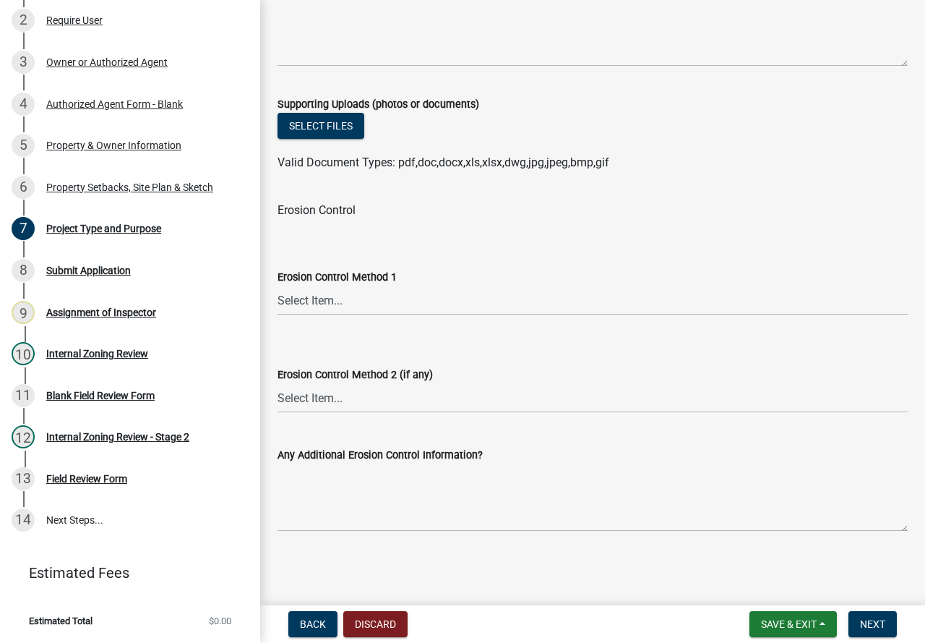
scroll to position [2377, 0]
click at [875, 623] on span "Next" at bounding box center [872, 624] width 25 height 12
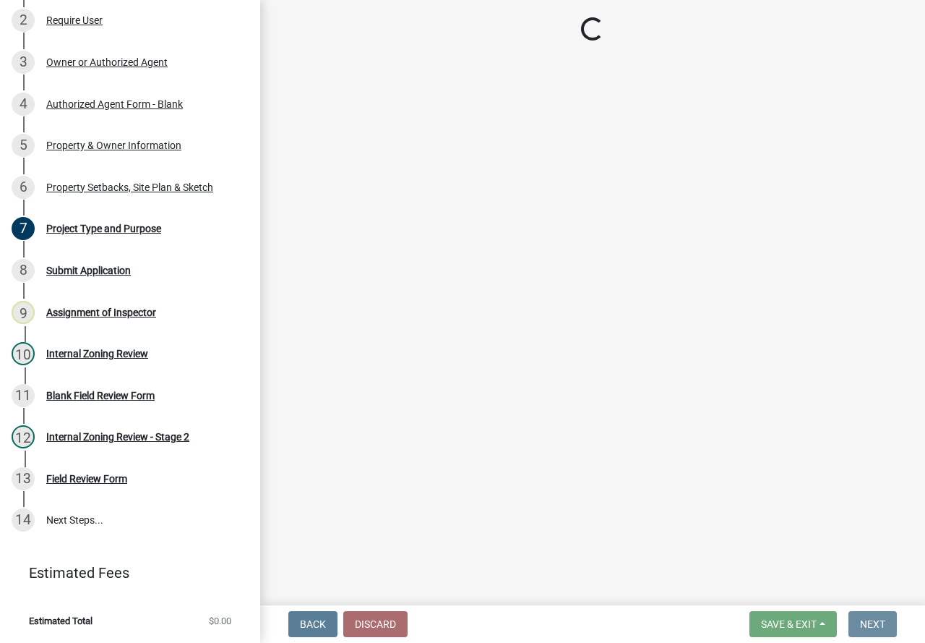
scroll to position [0, 0]
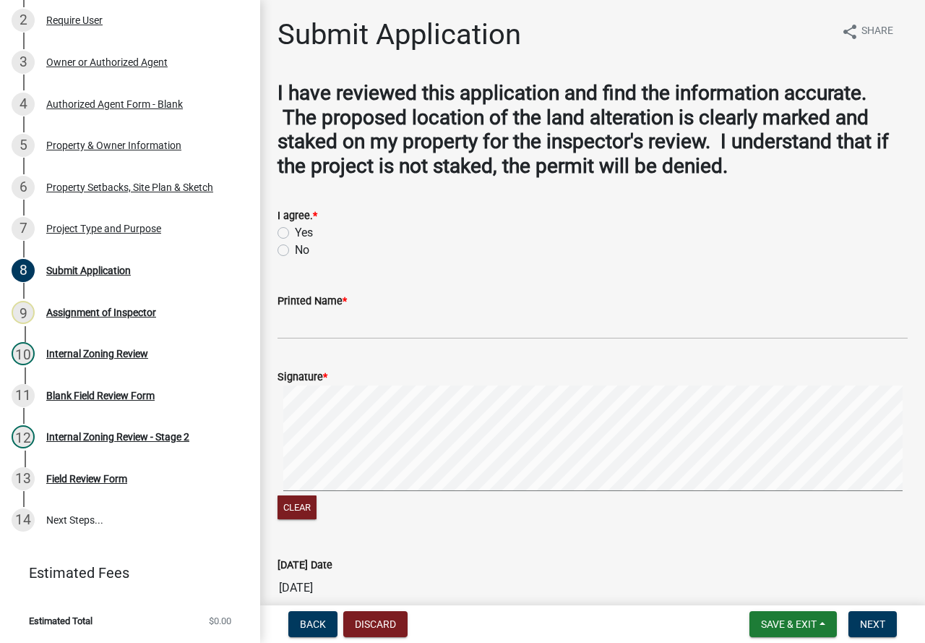
click at [295, 232] on label "Yes" at bounding box center [304, 232] width 18 height 17
click at [295, 232] on input "Yes" at bounding box center [299, 228] width 9 height 9
radio input "true"
click at [315, 323] on input "Printed Name *" at bounding box center [593, 324] width 630 height 30
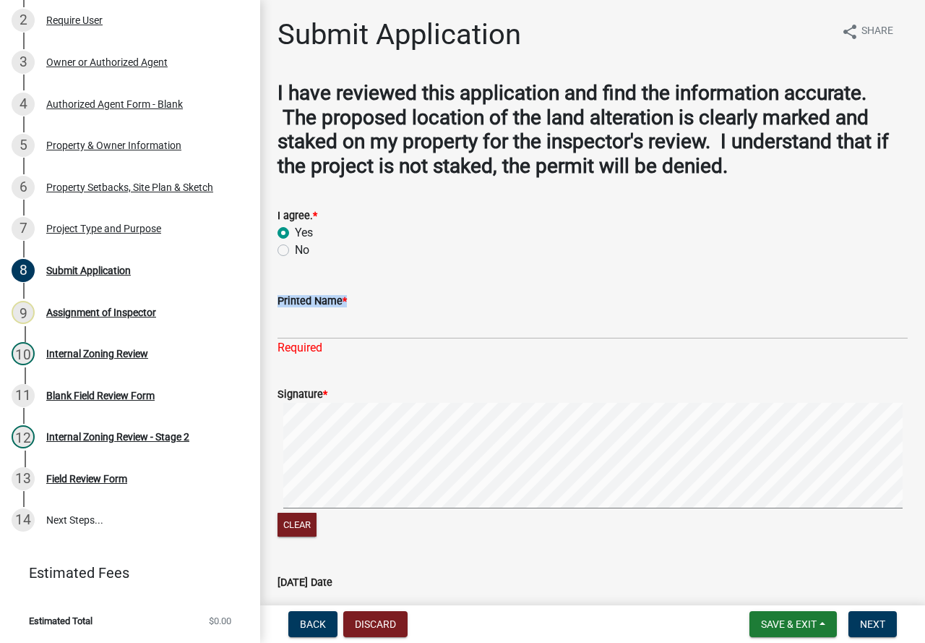
drag, startPoint x: 411, startPoint y: 304, endPoint x: 362, endPoint y: 325, distance: 53.2
click at [402, 325] on form "Printed Name *" at bounding box center [593, 315] width 630 height 47
click at [388, 321] on input "Printed Name *" at bounding box center [593, 324] width 630 height 30
drag, startPoint x: 406, startPoint y: 315, endPoint x: 364, endPoint y: 308, distance: 42.5
click at [433, 342] on div "Printed Name * Required" at bounding box center [593, 314] width 630 height 85
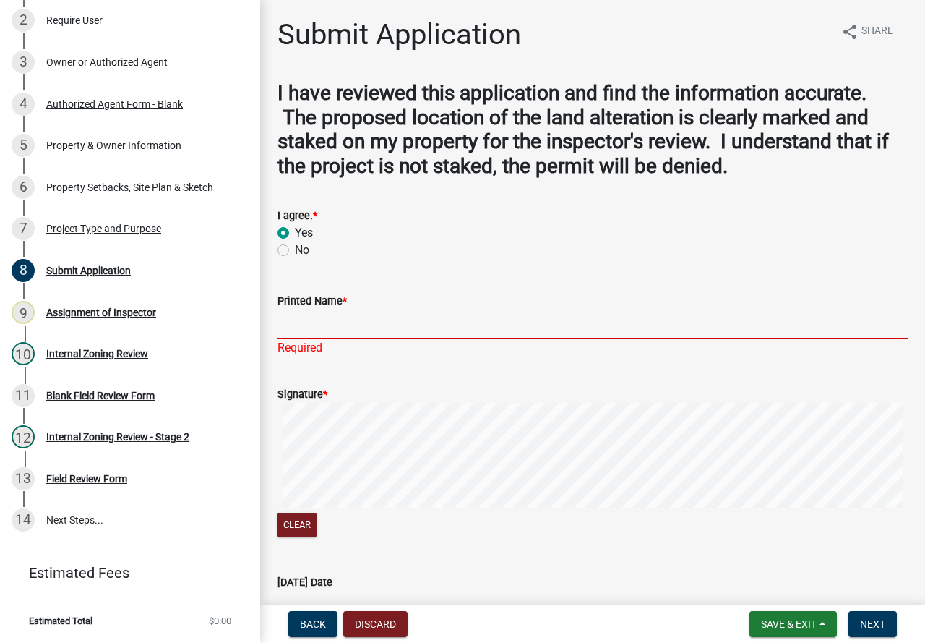
click at [380, 305] on div "Printed Name *" at bounding box center [593, 300] width 630 height 17
drag, startPoint x: 368, startPoint y: 315, endPoint x: 359, endPoint y: 258, distance: 57.8
click at [334, 330] on input "Printed Name *" at bounding box center [593, 324] width 630 height 30
type input "[PERSON_NAME]"
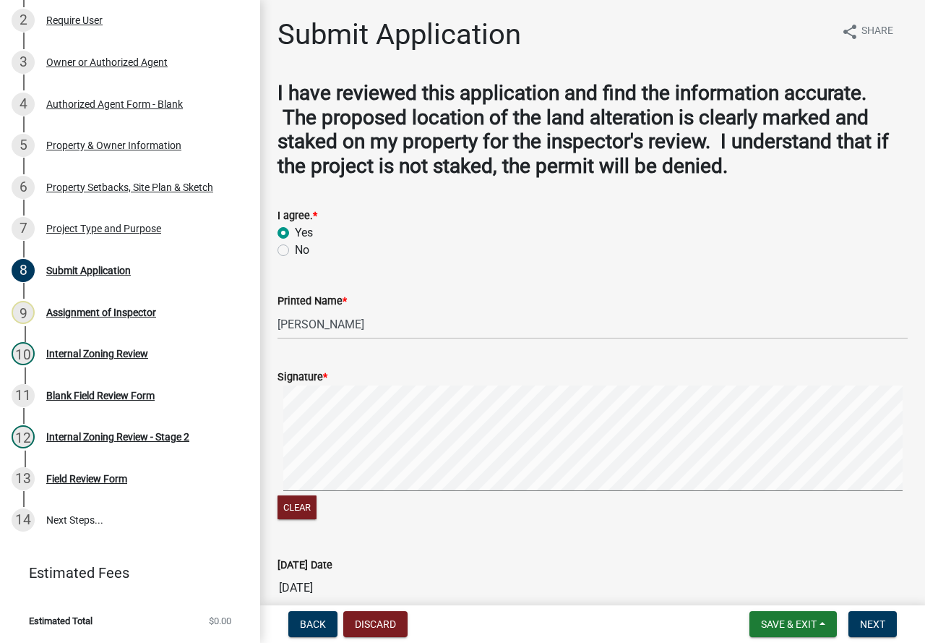
click at [359, 419] on form "Signature * Clear" at bounding box center [593, 437] width 630 height 172
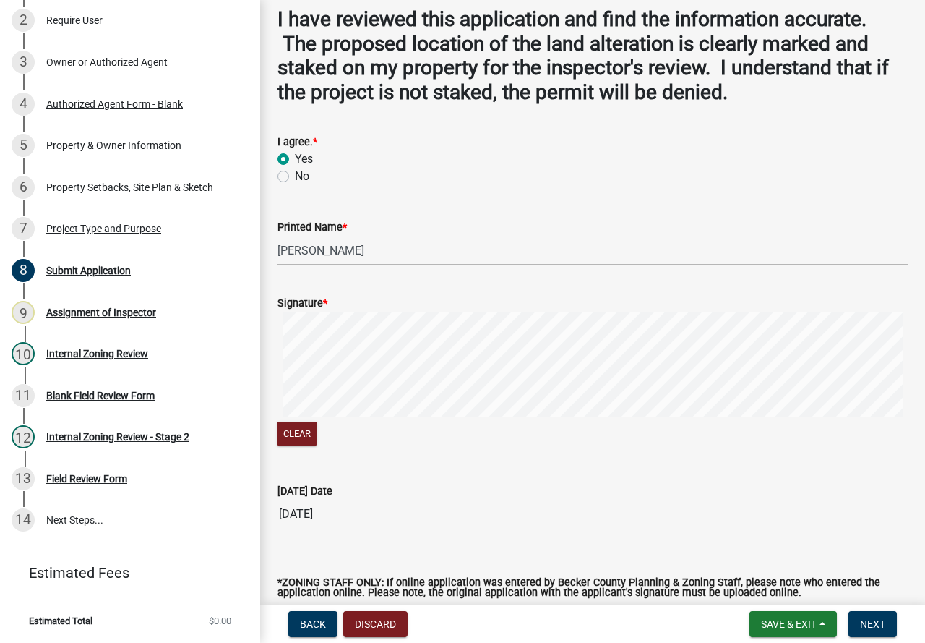
scroll to position [175, 0]
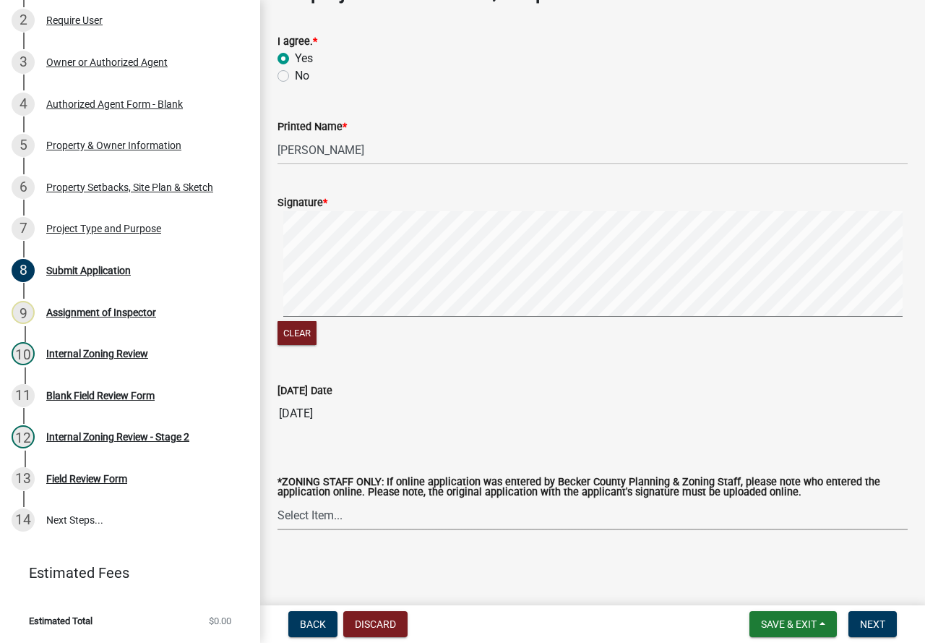
click at [320, 510] on select "Select Item... [PERSON_NAME] [PERSON_NAME] [PERSON_NAME] [PERSON_NAME] [PERSON_…" at bounding box center [593, 515] width 630 height 30
click at [278, 500] on select "Select Item... [PERSON_NAME] [PERSON_NAME] [PERSON_NAME] [PERSON_NAME] [PERSON_…" at bounding box center [593, 515] width 630 height 30
select select "ebd8400e-d8d5-49f8-911f-e671eb76408a"
click at [879, 620] on span "Next" at bounding box center [872, 624] width 25 height 12
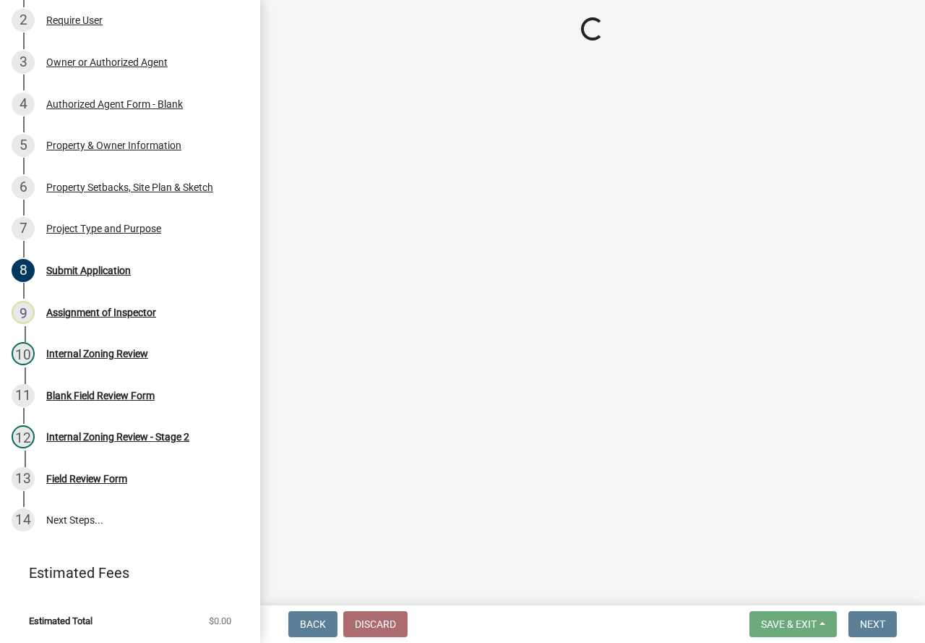
scroll to position [235, 0]
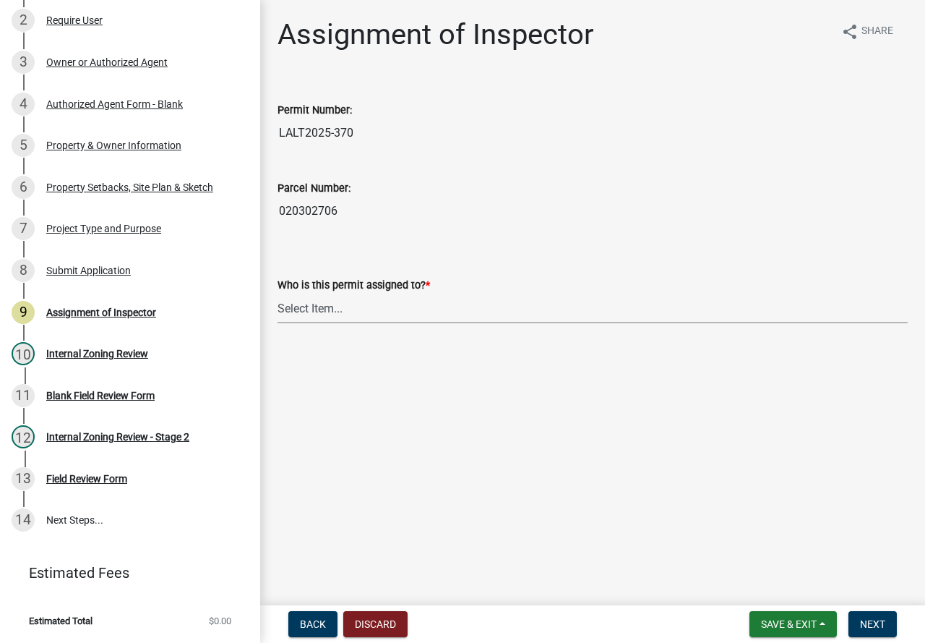
click at [334, 304] on select "Select Item... [PERSON_NAME] [PERSON_NAME] [PERSON_NAME] [PERSON_NAME] [PERSON_…" at bounding box center [593, 308] width 630 height 30
click at [278, 293] on select "Select Item... [PERSON_NAME] [PERSON_NAME] [PERSON_NAME] [PERSON_NAME] [PERSON_…" at bounding box center [593, 308] width 630 height 30
select select "ebd8400e-d8d5-49f8-911f-e671eb76408a"
click at [866, 620] on span "Next" at bounding box center [872, 624] width 25 height 12
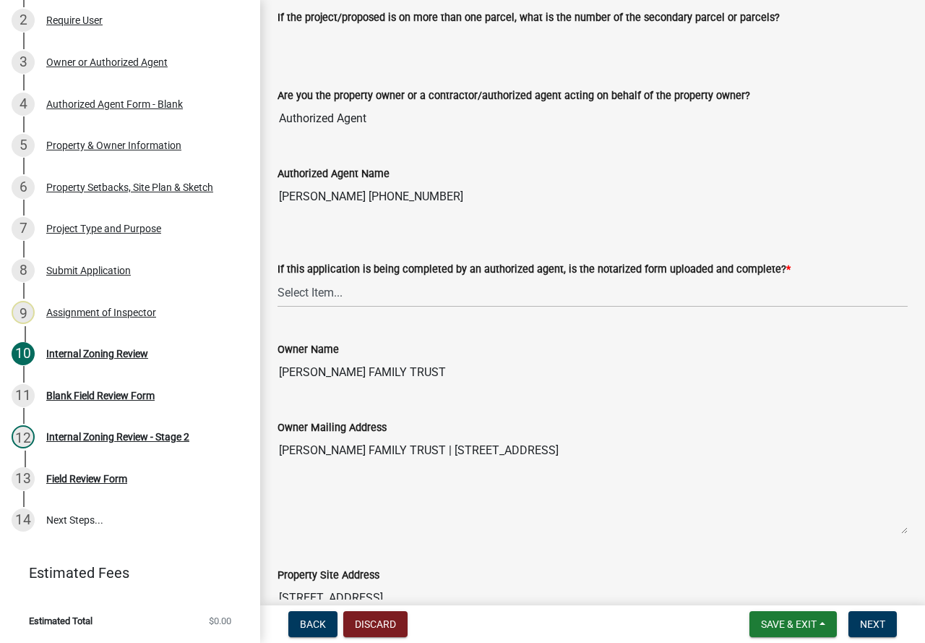
scroll to position [289, 0]
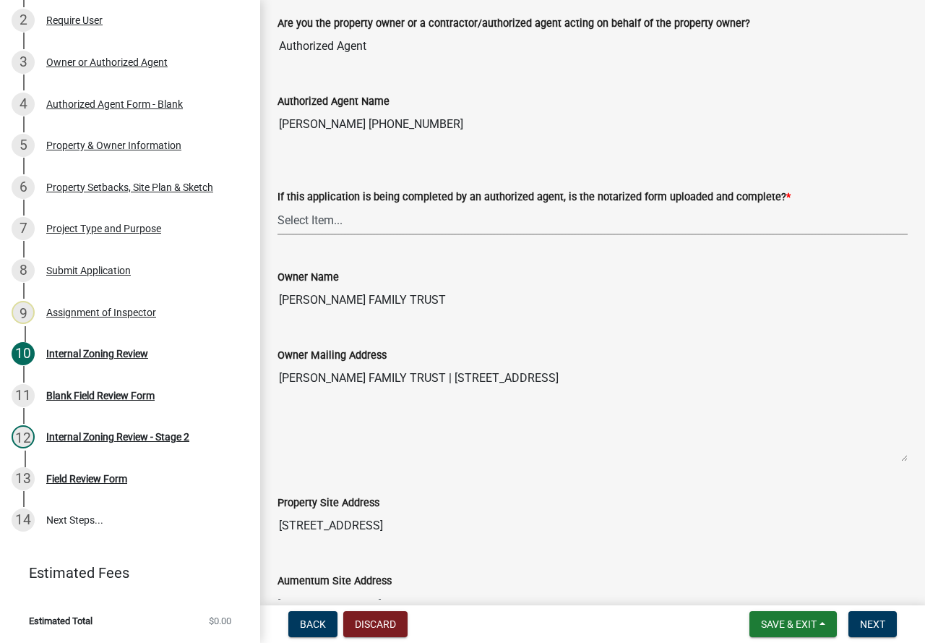
click at [307, 222] on select "Select Item... Yes No N/A" at bounding box center [593, 220] width 630 height 30
click at [278, 205] on select "Select Item... Yes No N/A" at bounding box center [593, 220] width 630 height 30
select select "6ffd7da5-69ef-4be0-b4a7-d413baace353"
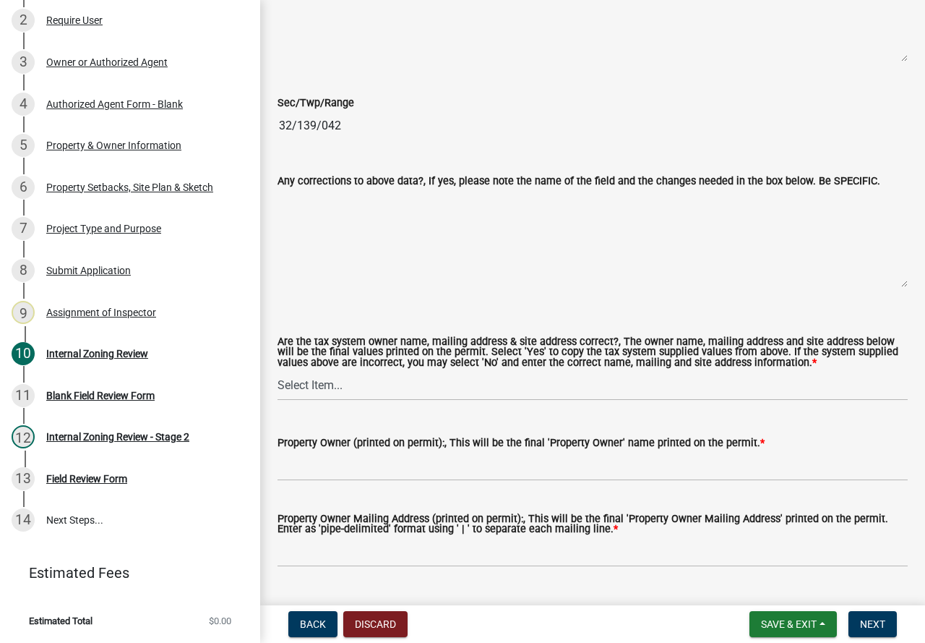
scroll to position [1301, 0]
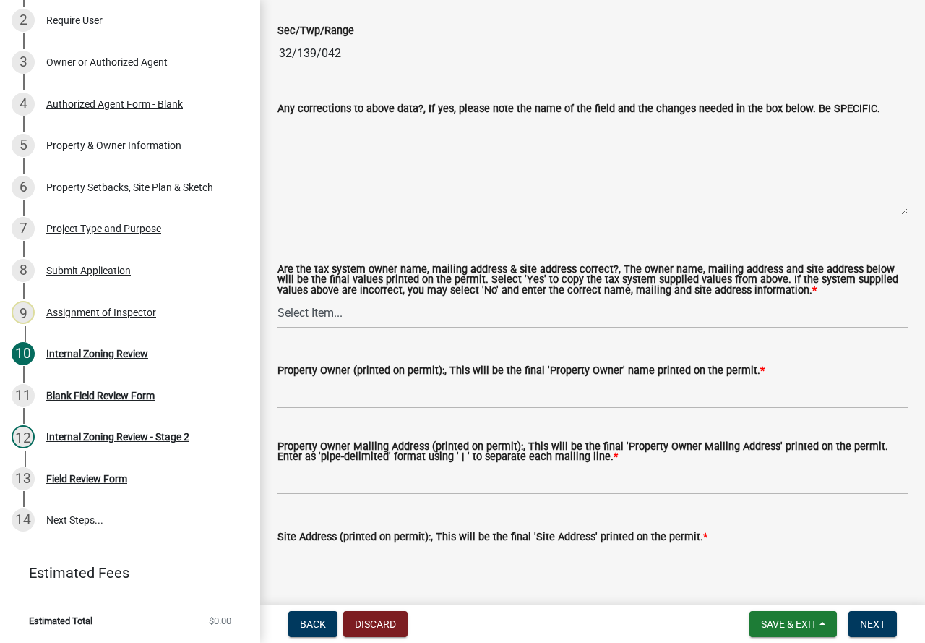
click at [306, 304] on select "Select Item... Yes No" at bounding box center [593, 314] width 630 height 30
click at [278, 299] on select "Select Item... Yes No" at bounding box center [593, 314] width 630 height 30
select select "6148013f-864b-4451-a841-96f115ea18ae"
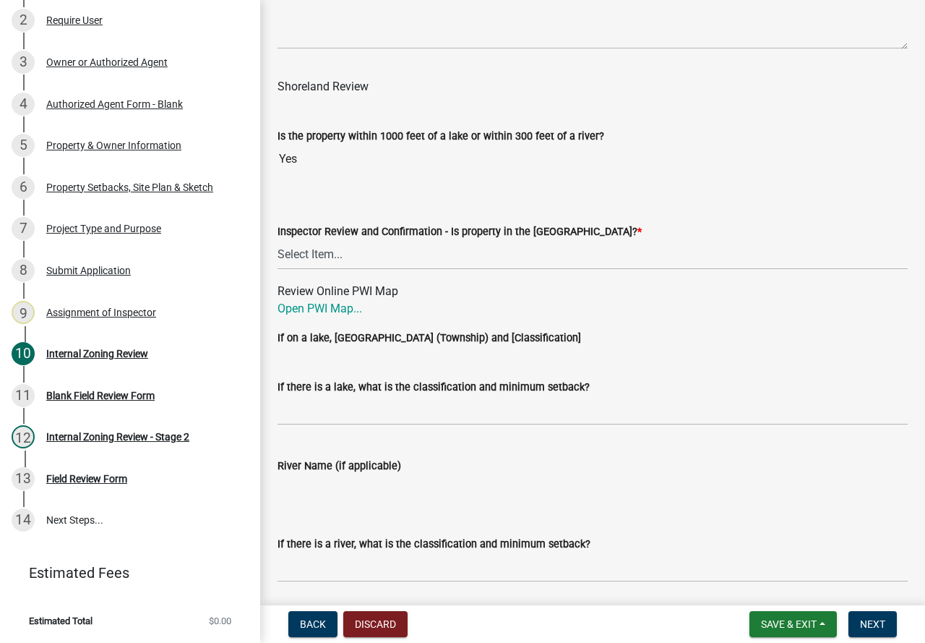
scroll to position [2024, 0]
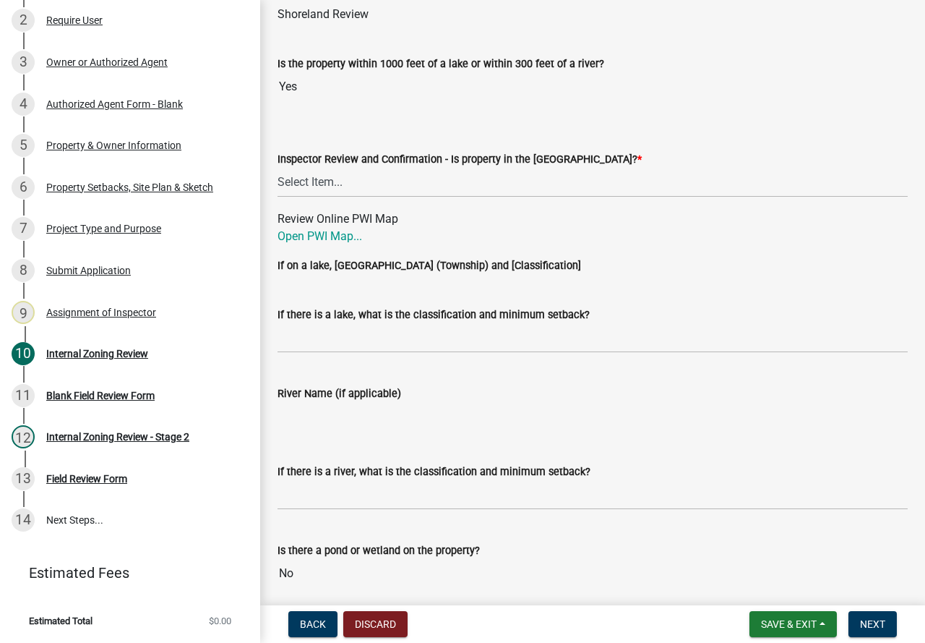
click at [331, 168] on div "Inspector Review and Confirmation - Is property in the [GEOGRAPHIC_DATA]? *" at bounding box center [593, 158] width 630 height 17
click at [327, 184] on select "Select Item... Within [GEOGRAPHIC_DATA] (SD) Not in [GEOGRAPHIC_DATA] (NOTSL)" at bounding box center [593, 183] width 630 height 30
click at [278, 169] on select "Select Item... Within [GEOGRAPHIC_DATA] (SD) Not in [GEOGRAPHIC_DATA] (NOTSL)" at bounding box center [593, 183] width 630 height 30
select select "697dcaac-08ce-4c28-8d67-f136d2186ab9"
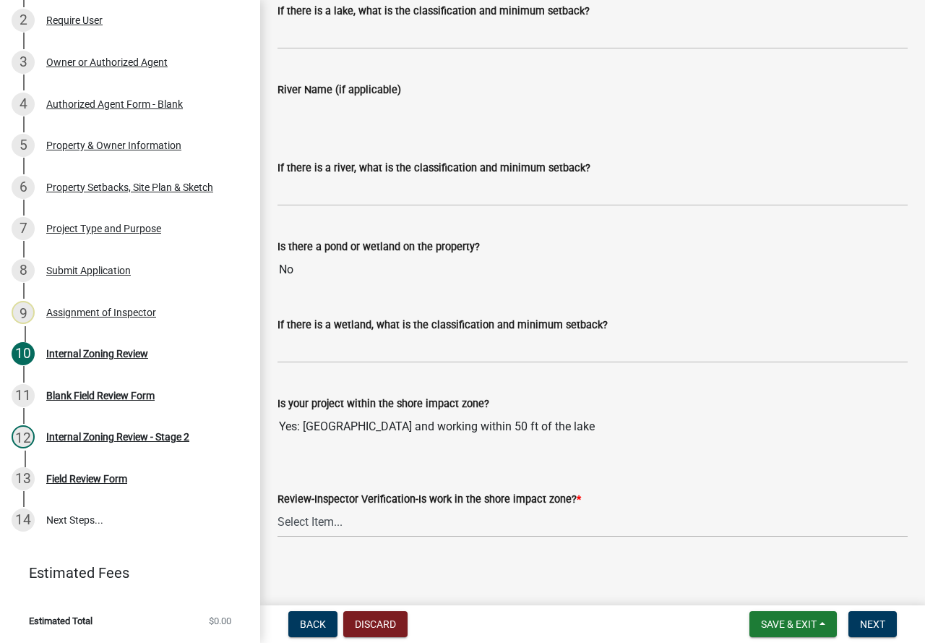
scroll to position [2337, 0]
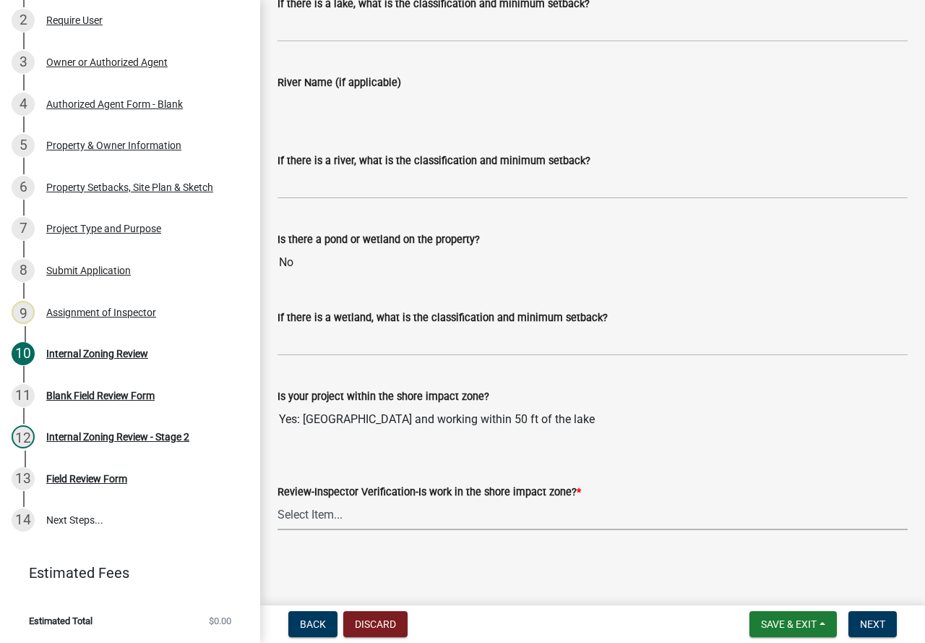
click at [300, 514] on select "Select Item... Yes No" at bounding box center [593, 515] width 630 height 30
click at [278, 500] on select "Select Item... Yes No" at bounding box center [593, 515] width 630 height 30
select select "7d2f064f-58ee-473c-8960-285fa782761a"
click at [866, 622] on span "Next" at bounding box center [872, 624] width 25 height 12
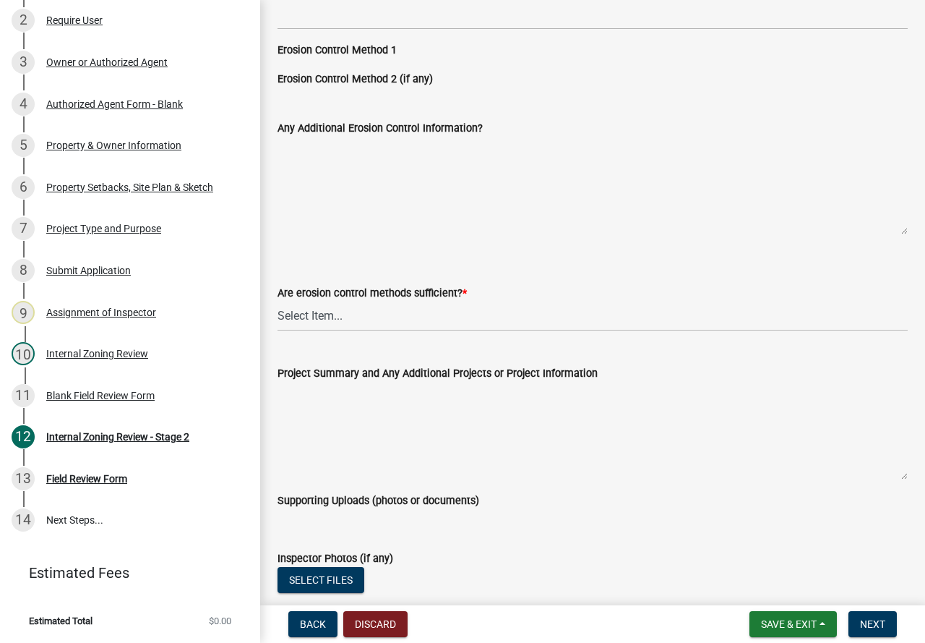
scroll to position [2675, 0]
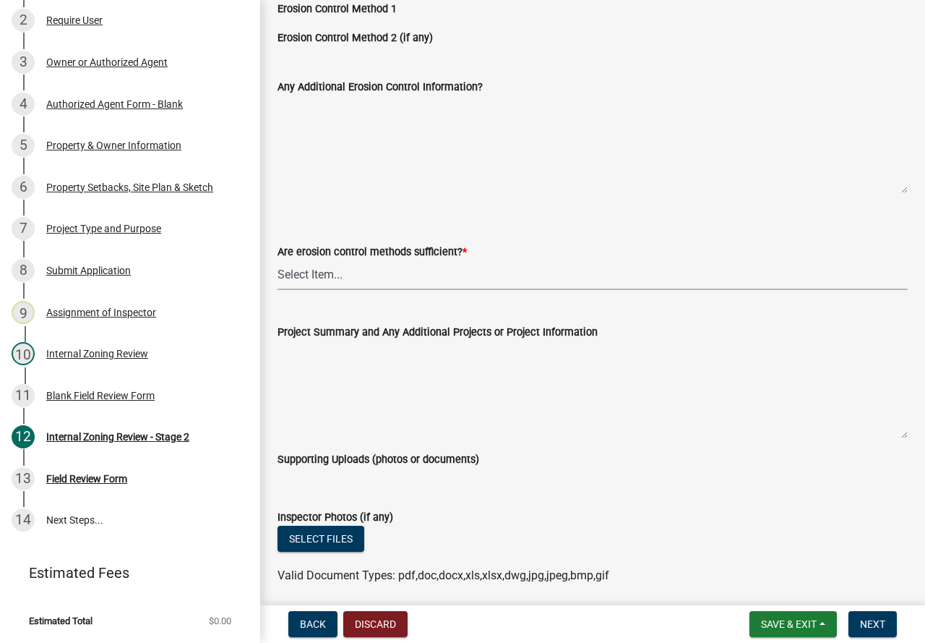
click at [295, 280] on select "Select Item... Yes No (if no, please state additional requirements below)" at bounding box center [593, 275] width 630 height 30
click at [278, 261] on select "Select Item... Yes No (if no, please state additional requirements below)" at bounding box center [593, 275] width 630 height 30
select select "d6c7d689-2a59-4338-9af6-06b0740d40b6"
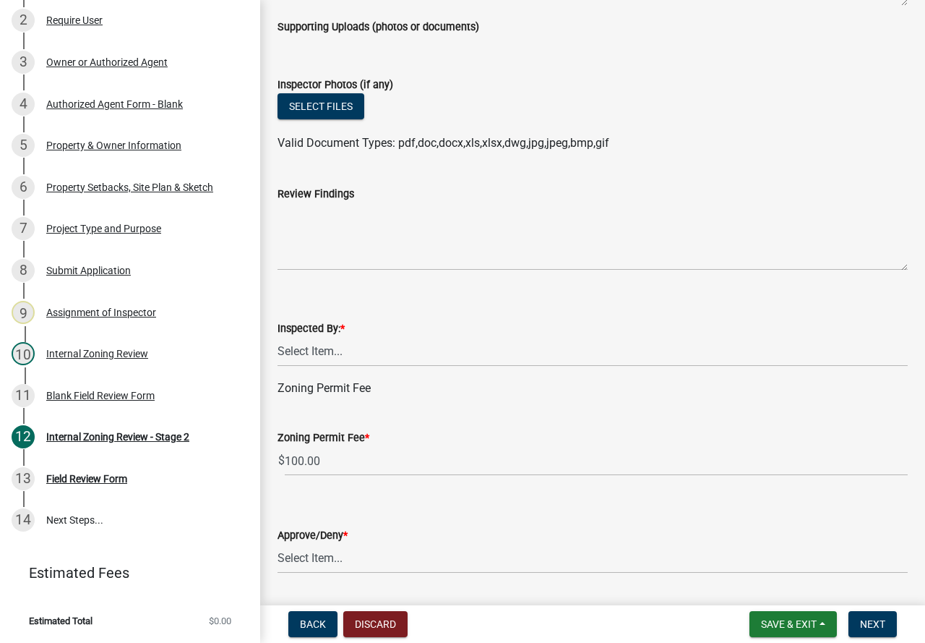
scroll to position [3108, 0]
click at [314, 346] on select "Select Item... [PERSON_NAME] [PERSON_NAME] [PERSON_NAME] [PERSON_NAME] [PERSON_…" at bounding box center [593, 350] width 630 height 30
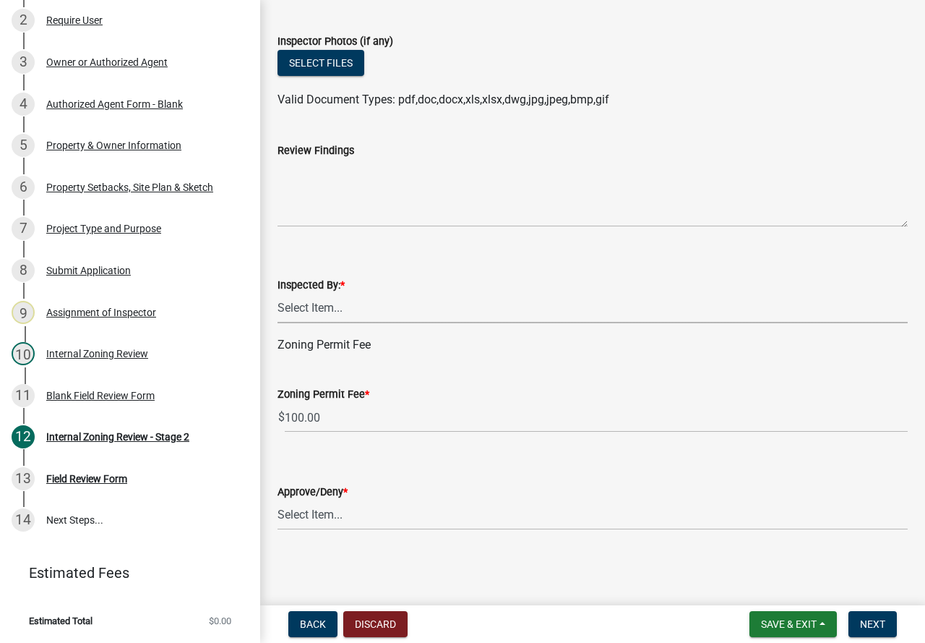
scroll to position [3152, 0]
click at [298, 305] on select "Select Item... [PERSON_NAME] [PERSON_NAME] [PERSON_NAME] [PERSON_NAME] [PERSON_…" at bounding box center [593, 308] width 630 height 30
click at [278, 293] on select "Select Item... [PERSON_NAME] [PERSON_NAME] [PERSON_NAME] [PERSON_NAME] [PERSON_…" at bounding box center [593, 308] width 630 height 30
select select "ebd8400e-d8d5-49f8-911f-e671eb76408a"
click at [772, 621] on span "Save & Exit" at bounding box center [789, 624] width 56 height 12
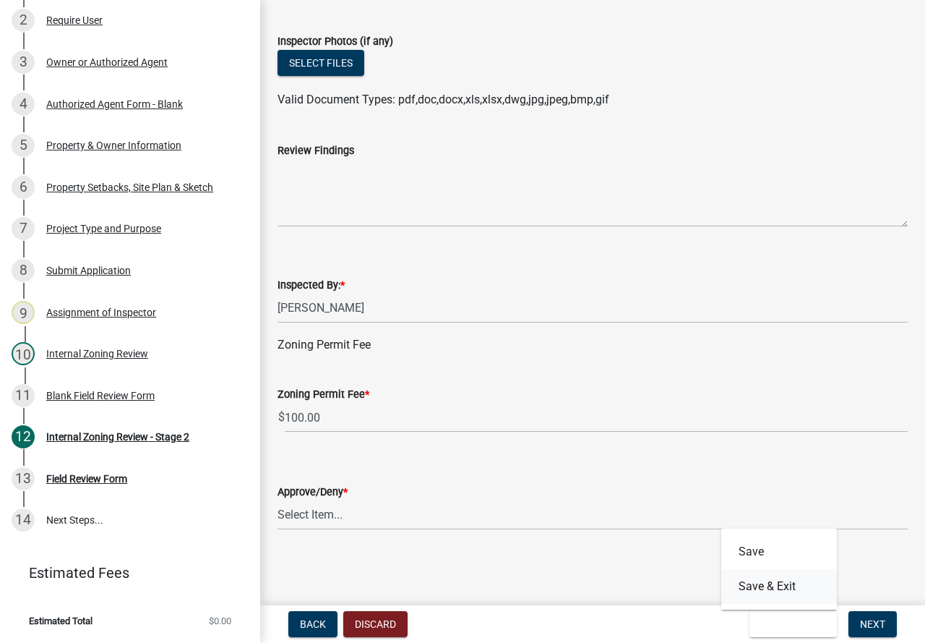
click at [761, 591] on button "Save & Exit" at bounding box center [779, 586] width 116 height 35
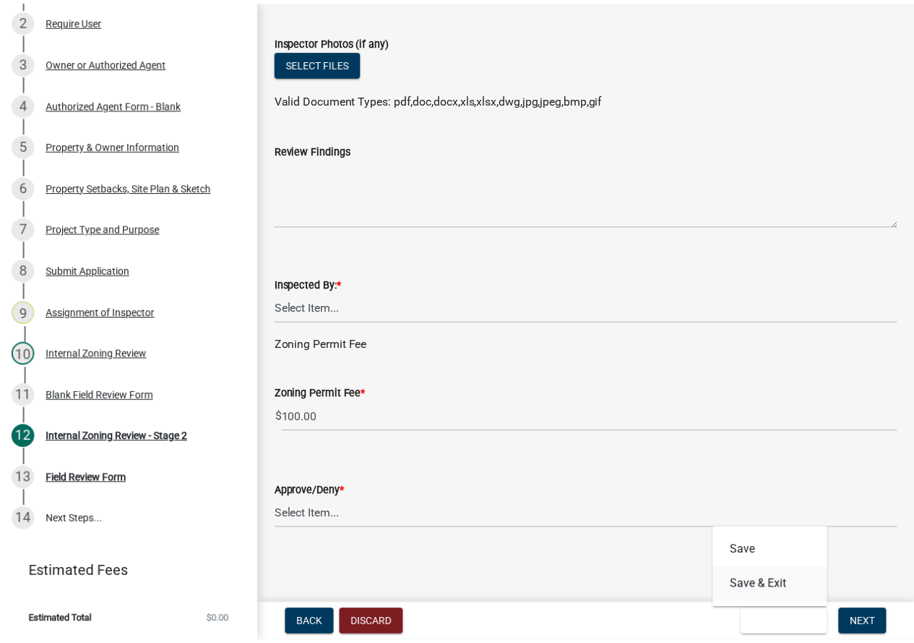
scroll to position [0, 0]
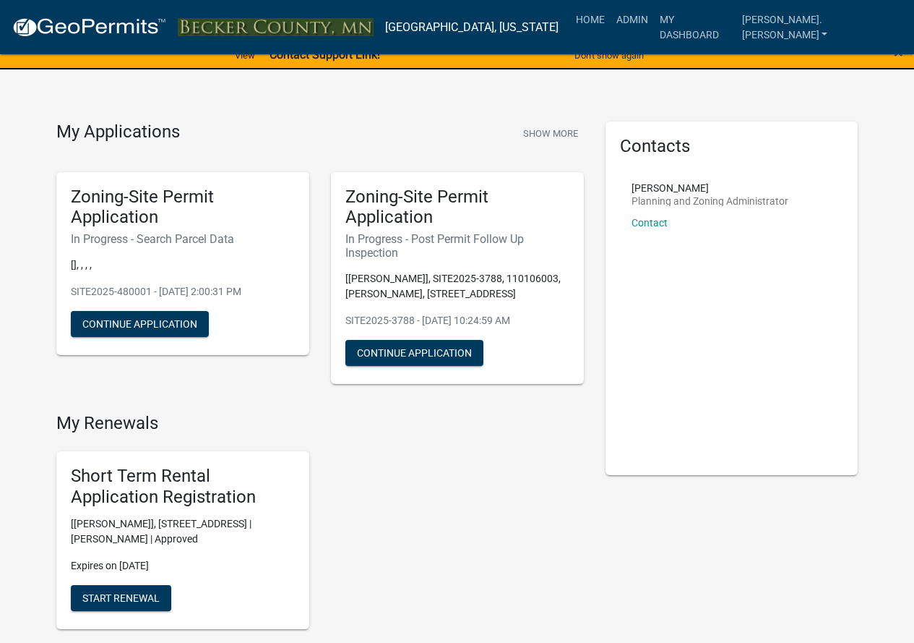
drag, startPoint x: 468, startPoint y: 252, endPoint x: 510, endPoint y: 155, distance: 105.3
click at [505, 171] on div "Zoning-Site Permit Application In Progress - Post Permit Follow Up Inspection […" at bounding box center [457, 278] width 275 height 236
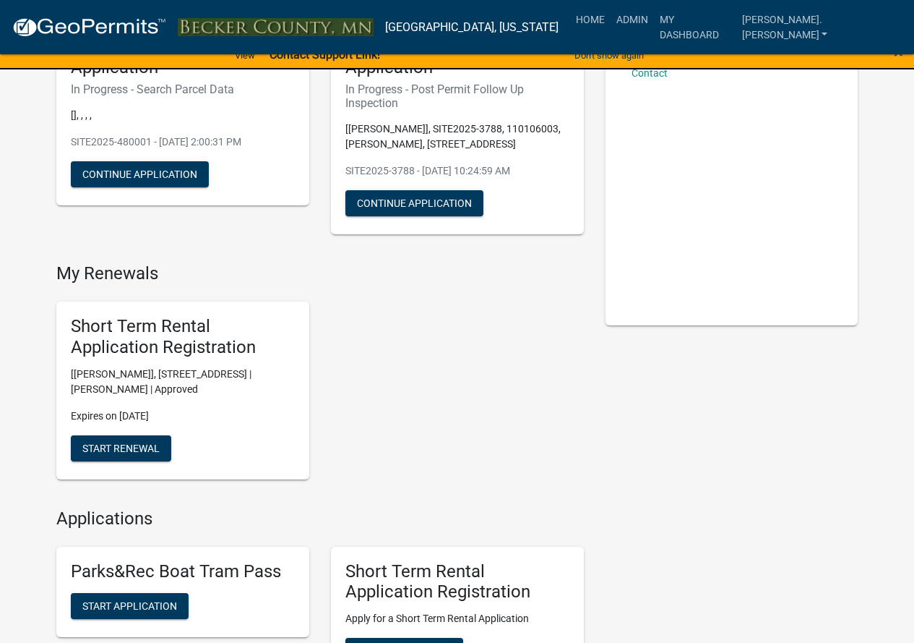
scroll to position [145, 0]
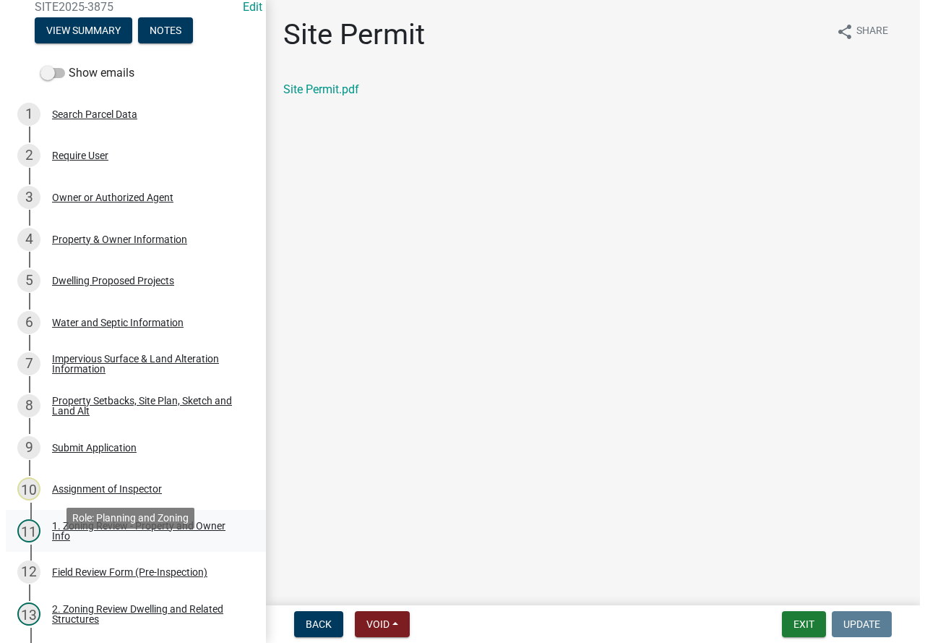
scroll to position [72, 0]
